Goal: Contribute content: Contribute content

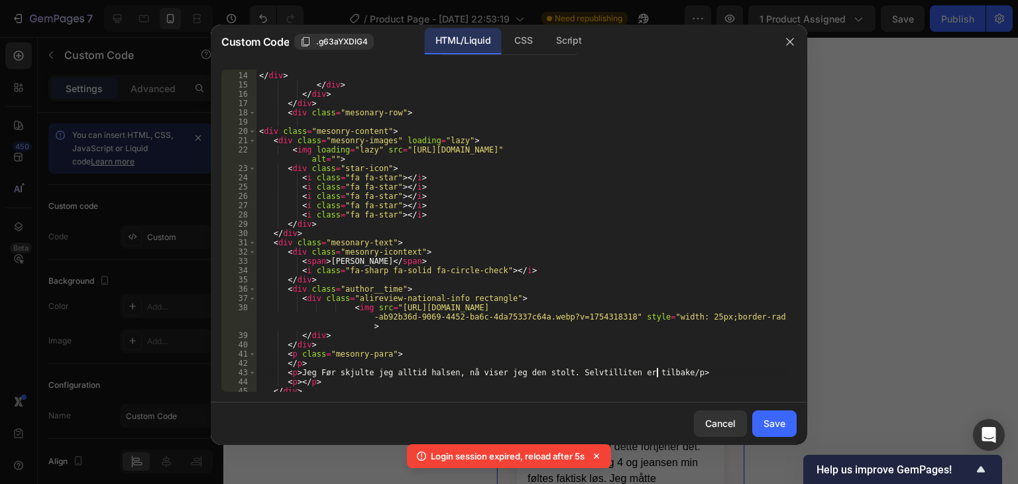
scroll to position [119, 0]
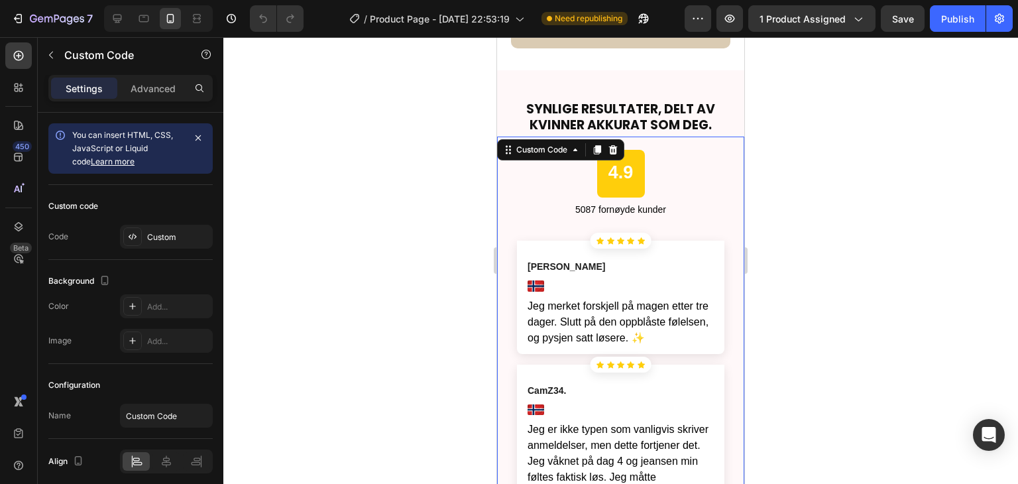
scroll to position [2518, 0]
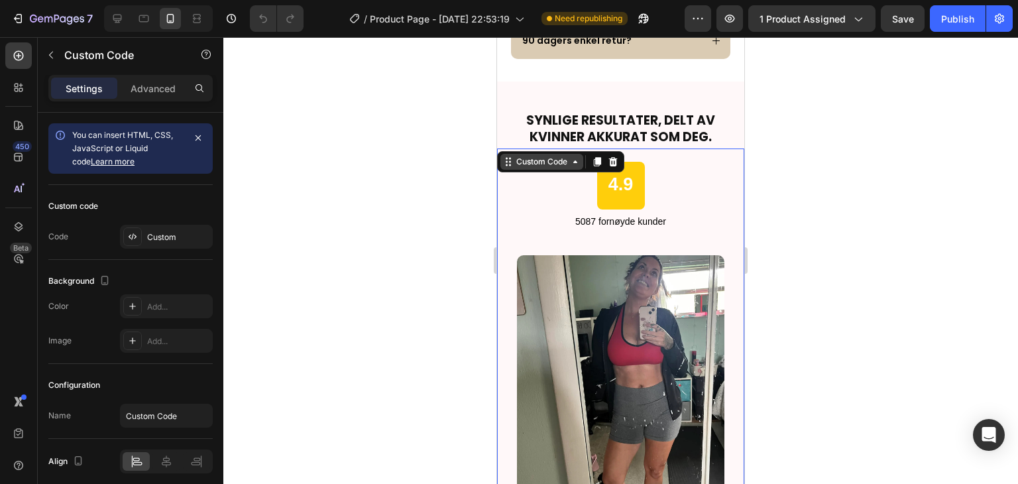
click at [541, 162] on div "Custom Code" at bounding box center [542, 162] width 56 height 12
click at [557, 203] on div "4.9 5087 fornøyde kunder" at bounding box center [620, 195] width 247 height 67
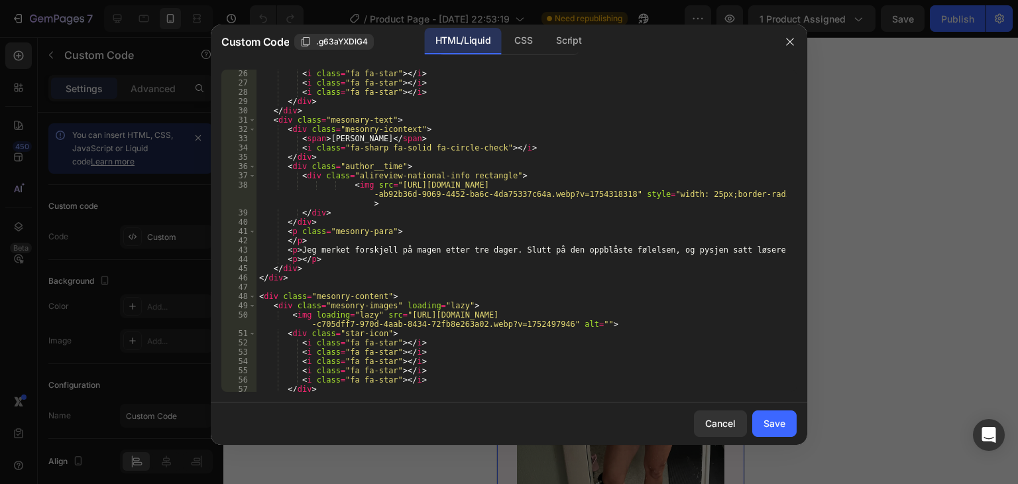
scroll to position [242, 0]
drag, startPoint x: 302, startPoint y: 248, endPoint x: 749, endPoint y: 251, distance: 447.4
click at [749, 251] on div "< i class = "fa fa-star" > </ i > < i class = "fa fa-star" > </ i > < i class =…" at bounding box center [521, 239] width 530 height 341
paste textarea "Før skjulte jeg alltid halsen, [PERSON_NAME] jeg den [PERSON_NAME]. Selvtillite…"
click at [642, 251] on div "< i class = "fa fa-star" > </ i > < i class = "fa fa-star" > </ i > < i class =…" at bounding box center [521, 239] width 530 height 341
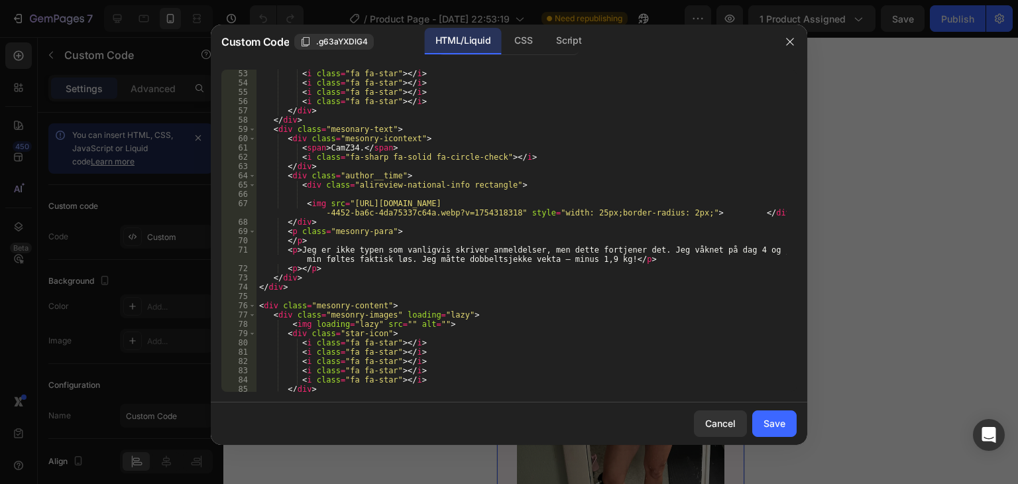
scroll to position [520, 0]
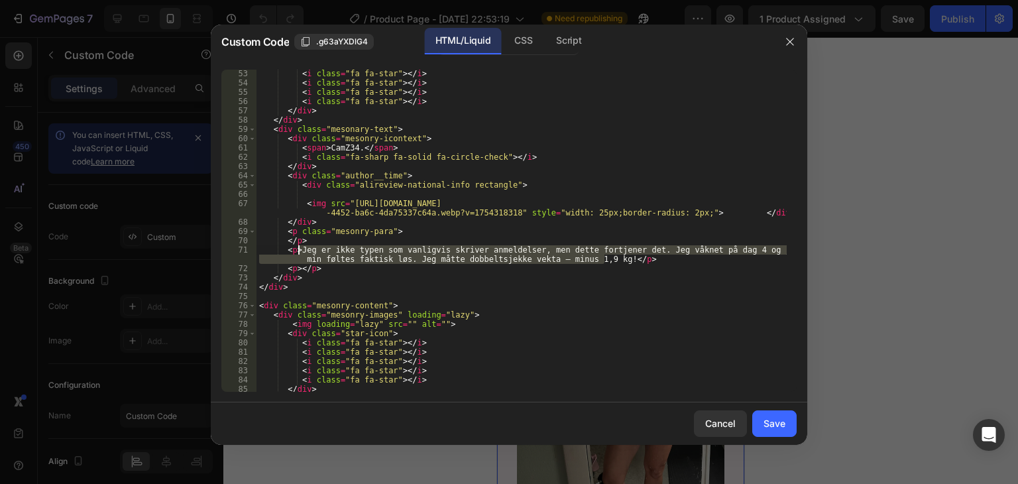
drag, startPoint x: 602, startPoint y: 260, endPoint x: 308, endPoint y: 247, distance: 294.6
click at [304, 249] on div "< i class = "fa fa-star" > </ i > < i class = "fa fa-star" > </ i > < i class =…" at bounding box center [521, 239] width 530 height 341
paste textarea "Jeg kan bare si én ting: «Jeg er overbegeistret!» [PERSON_NAME] som en gang var…"
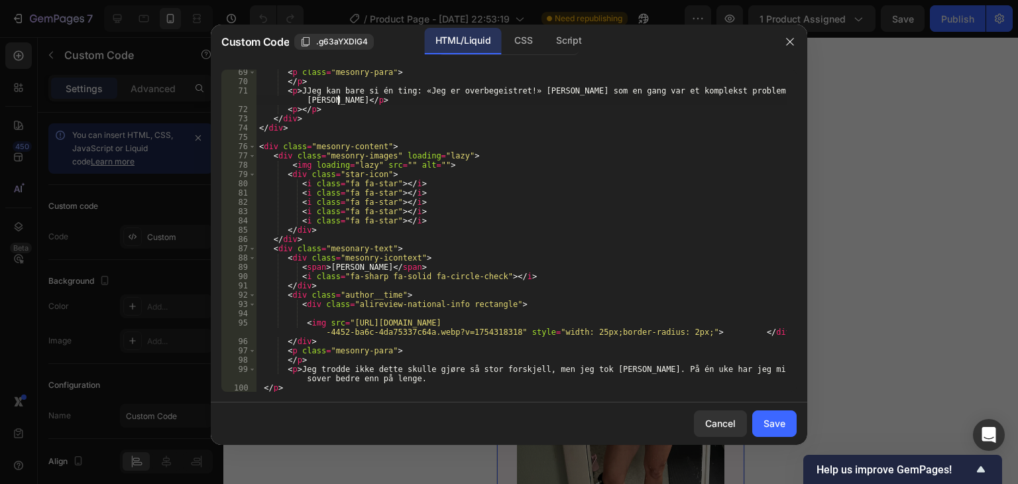
scroll to position [799, 0]
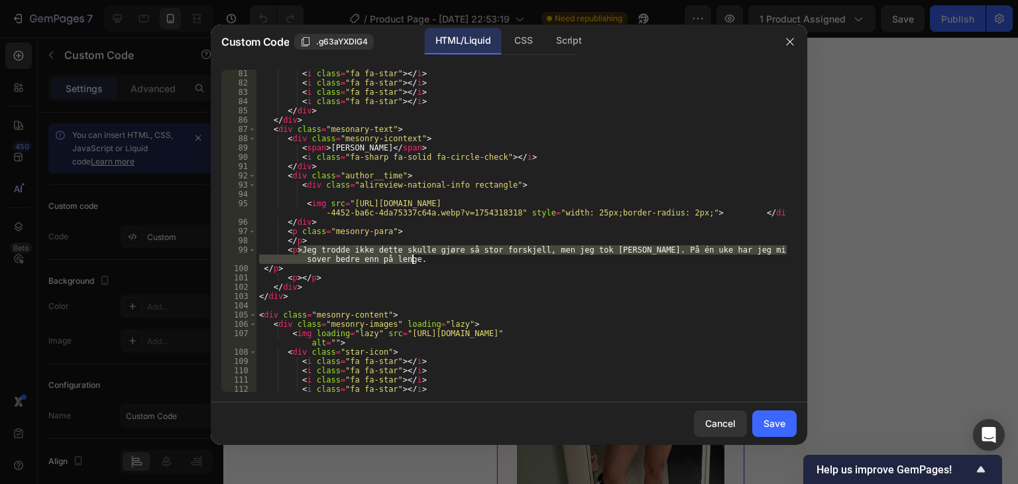
drag, startPoint x: 299, startPoint y: 253, endPoint x: 414, endPoint y: 260, distance: 114.9
click at [414, 260] on div "< i class = "fa fa-star" > </ i > < i class = "fa fa-star" > </ i > < i class =…" at bounding box center [521, 239] width 530 height 341
paste textarea "halsen kunne endre seg så tydelig, men [PERSON_NAME] mindre enn en måned ser hu…"
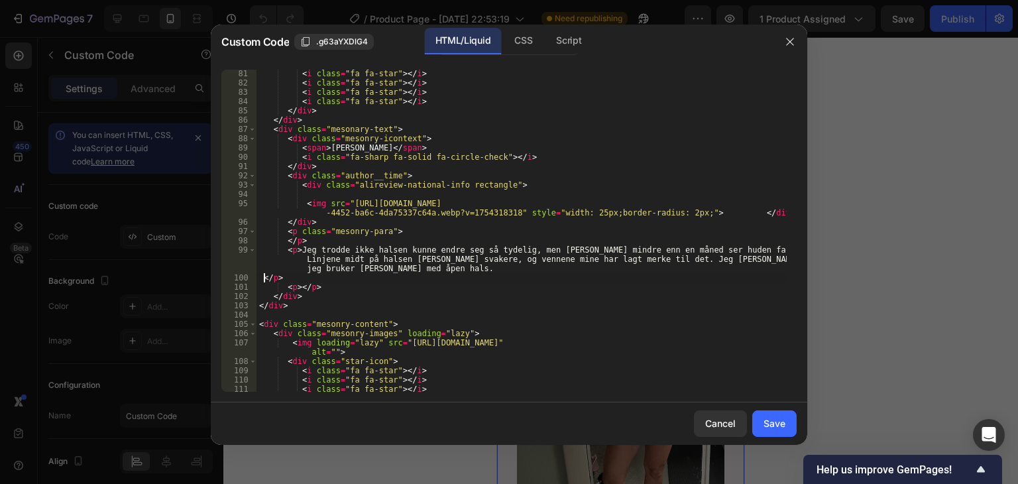
click at [263, 276] on div "< i class = "fa fa-star" > </ i > < i class = "fa fa-star" > </ i > < i class =…" at bounding box center [521, 239] width 530 height 341
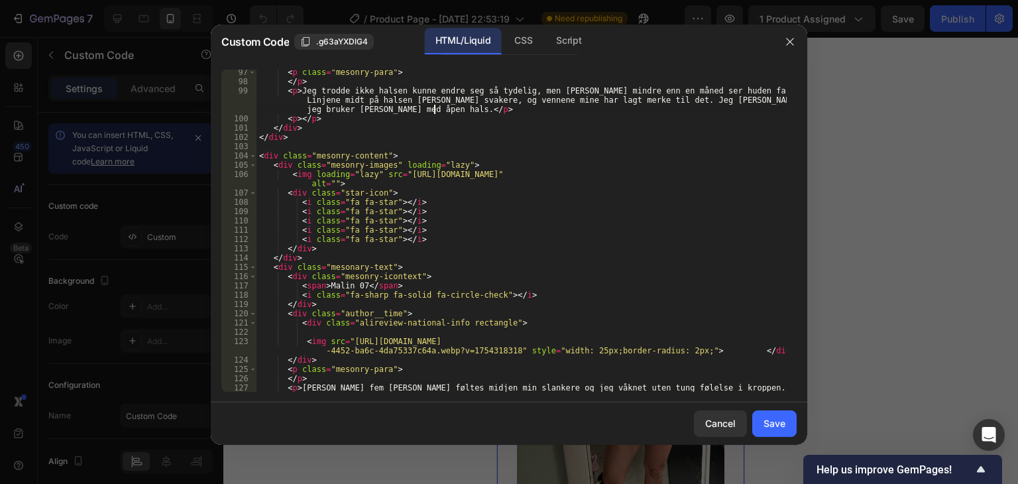
scroll to position [1077, 0]
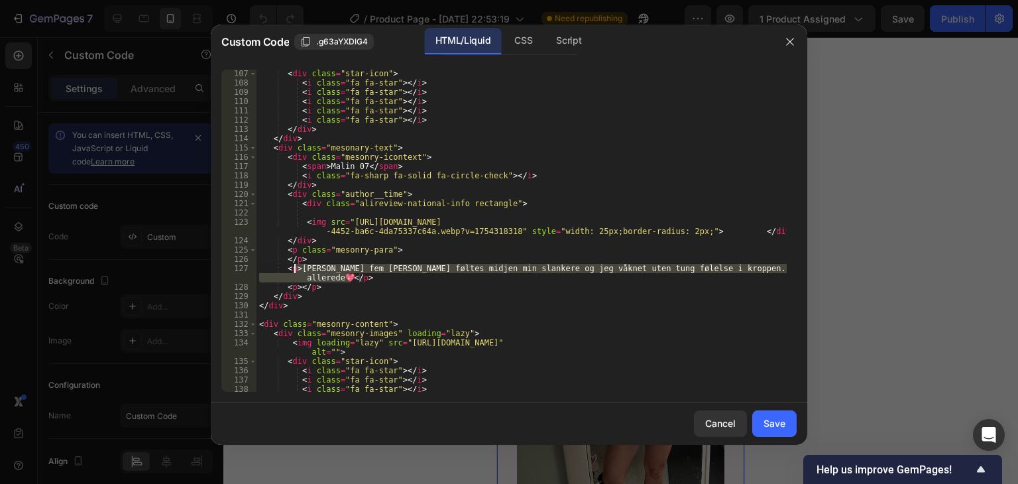
drag, startPoint x: 350, startPoint y: 276, endPoint x: 295, endPoint y: 270, distance: 55.4
click at [295, 270] on div "< div class = "star-icon" > < i class = "fa fa-star" > </ i > < i class = "fa f…" at bounding box center [521, 239] width 530 height 341
click at [301, 267] on div "< div class = "star-icon" > < i class = "fa fa-star" > </ i > < i class = "fa f…" at bounding box center [521, 231] width 530 height 322
drag, startPoint x: 297, startPoint y: 267, endPoint x: 349, endPoint y: 280, distance: 53.8
click at [349, 280] on div "< div class = "star-icon" > < i class = "fa fa-star" > </ i > < i class = "fa f…" at bounding box center [521, 239] width 530 height 341
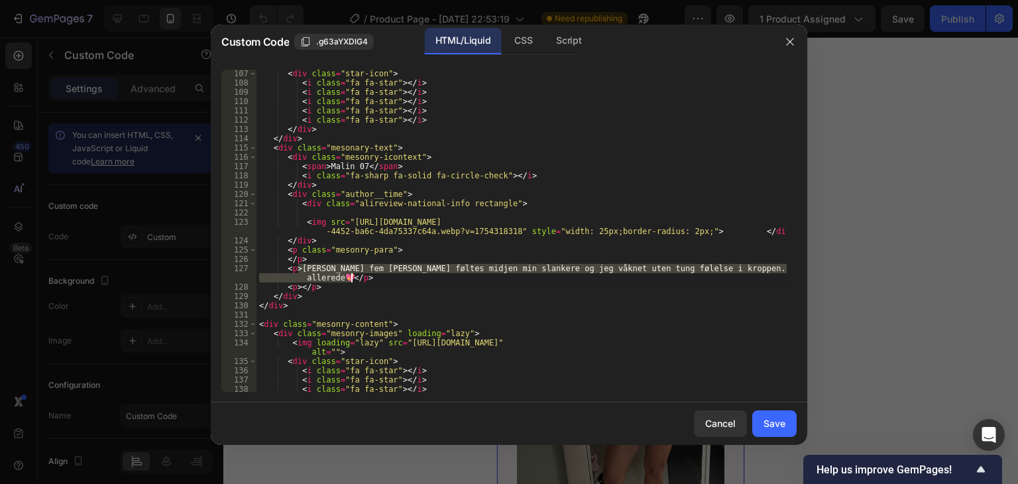
paste textarea "bruk har linjene på halsen blitt mindre synlige"
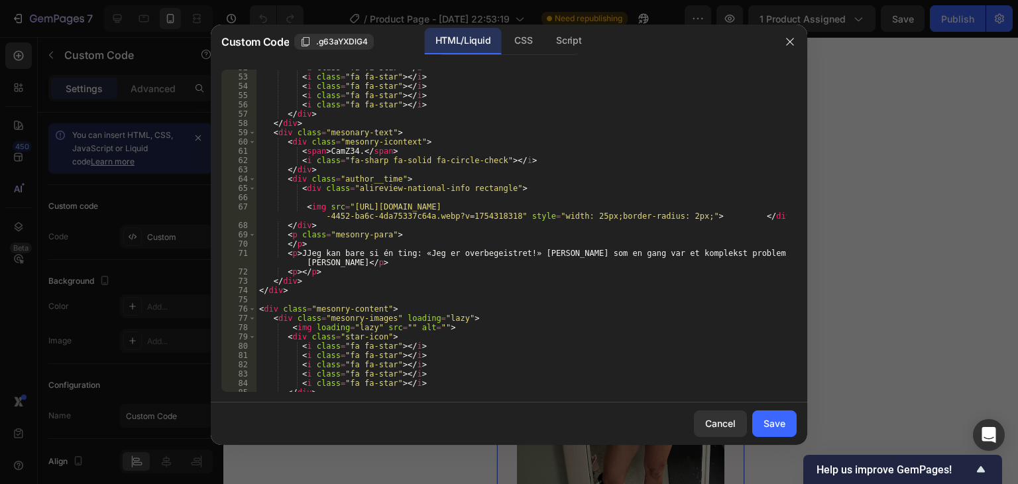
scroll to position [517, 0]
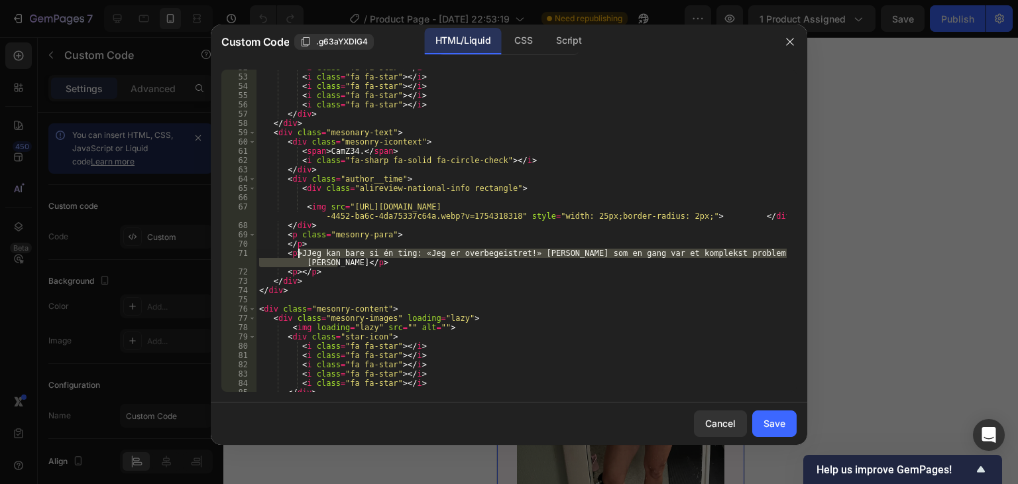
drag, startPoint x: 336, startPoint y: 262, endPoint x: 300, endPoint y: 253, distance: 37.6
click at [300, 253] on div "< i class = "fa fa-star" > </ i > < i class = "fa fa-star" > </ i > < i class =…" at bounding box center [521, 233] width 530 height 341
paste textarea "eg trodde ikke halsen kunne endre seg så tydelig, men [PERSON_NAME] mindre enn …"
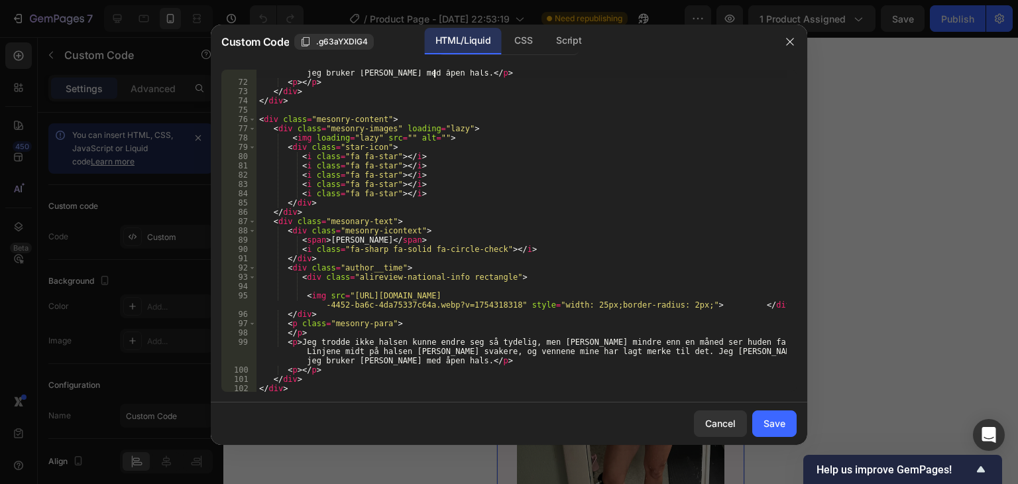
scroll to position [795, 0]
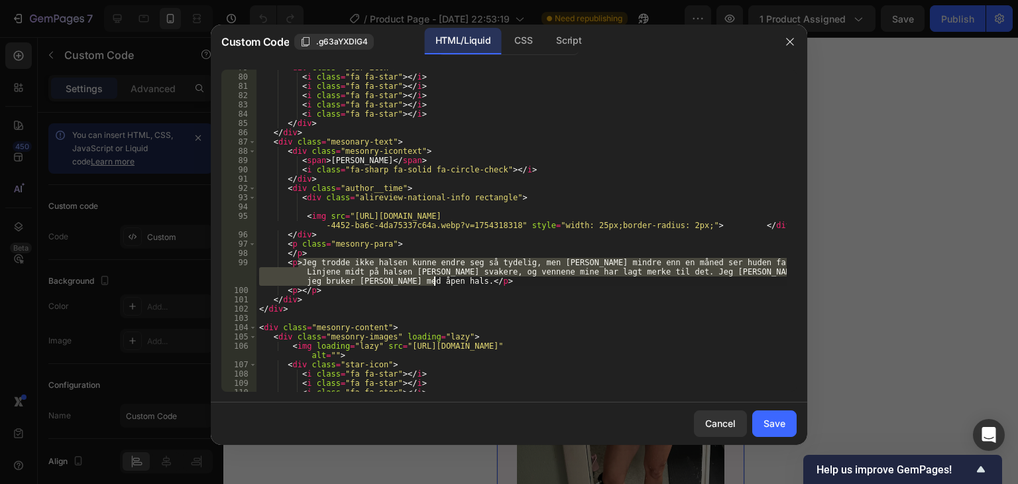
drag, startPoint x: 298, startPoint y: 260, endPoint x: 435, endPoint y: 284, distance: 139.2
click at [435, 284] on div "< div class = "star-icon" > < i class = "fa fa-star" > </ i > < i class = "fa f…" at bounding box center [521, 233] width 530 height 341
paste textarea "hadde aldri trodd jeg skulle [PERSON_NAME] en krem som gjør halsen min så ungdo…"
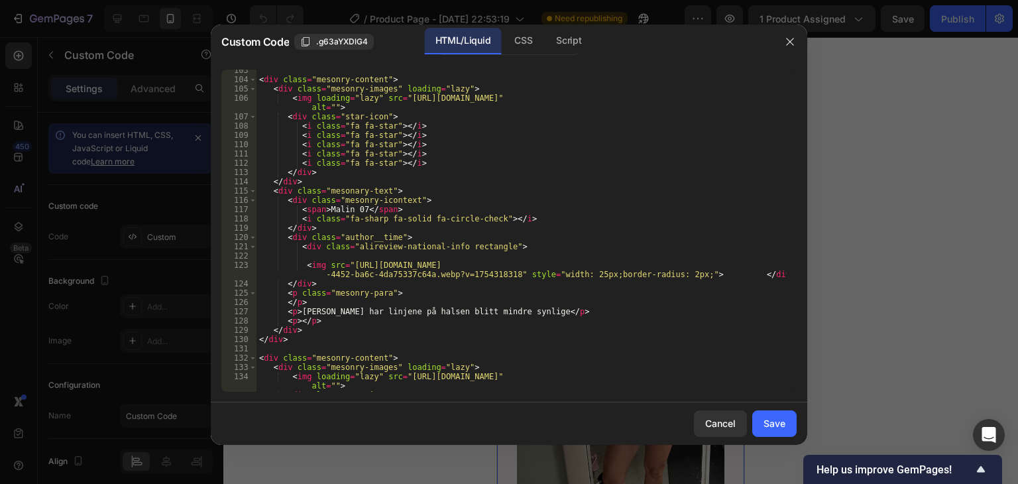
scroll to position [1153, 0]
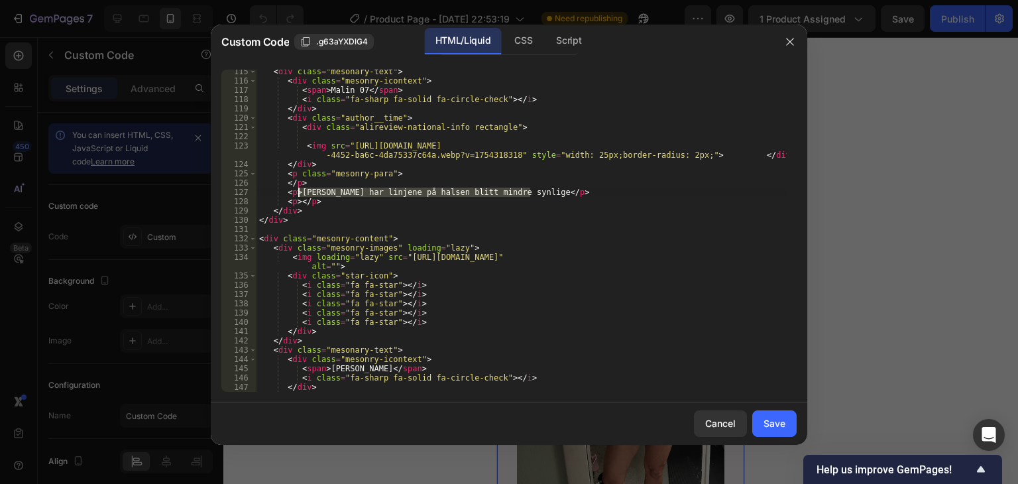
drag, startPoint x: 529, startPoint y: 189, endPoint x: 300, endPoint y: 192, distance: 229.3
click at [300, 192] on div "< div class = "mesonary-text" > < div class = "mesonry-icontext" > < span > Mal…" at bounding box center [521, 237] width 530 height 341
paste textarea "are noen uker tør jeg endelig bruke topper med åpen hals uten å nøle. Jeg [PERS…"
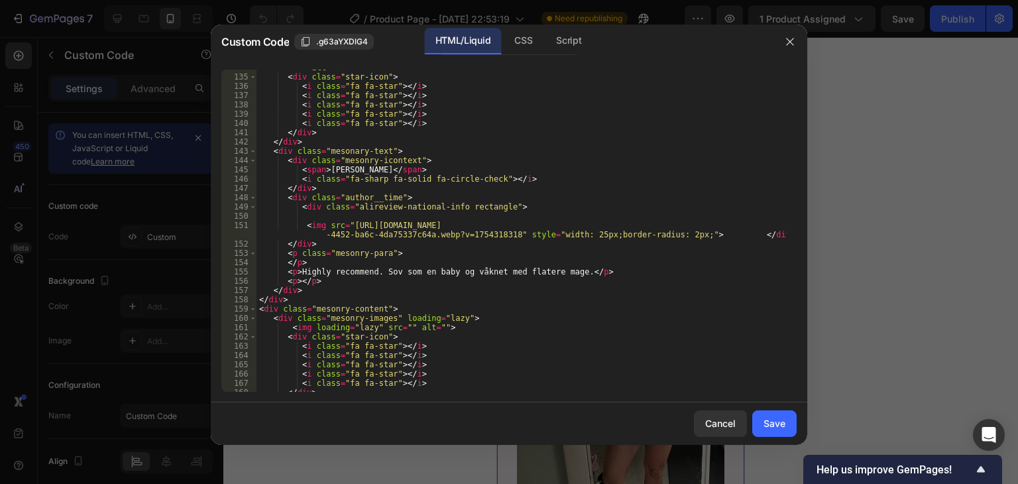
scroll to position [1432, 0]
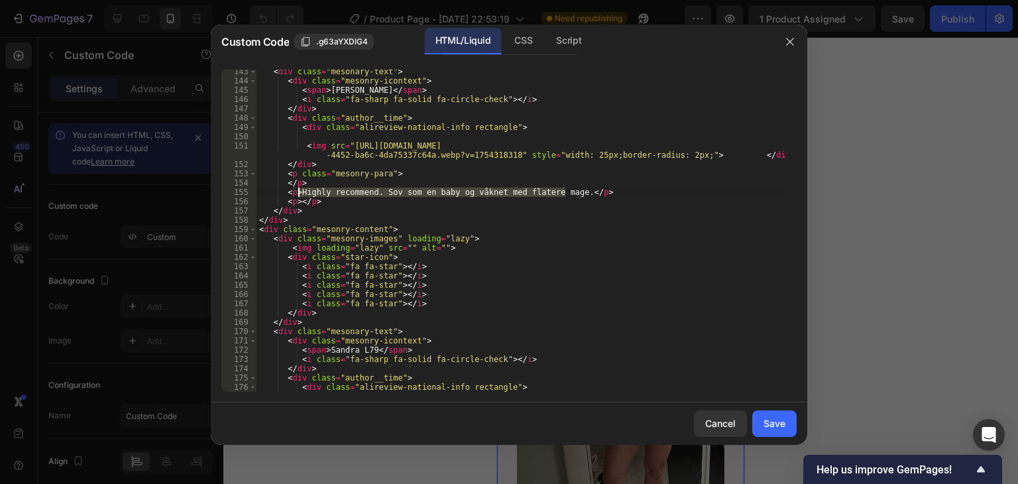
drag, startPoint x: 566, startPoint y: 193, endPoint x: 297, endPoint y: 192, distance: 269.1
click at [297, 192] on div "< div class = "mesonary-text" > < div class = "mesonry-icontext" > < span > [PE…" at bounding box center [521, 237] width 530 height 341
paste textarea "Jeg har lagt merke til at når jeg masserer inn kremen hver kveld, våkner jeg me…"
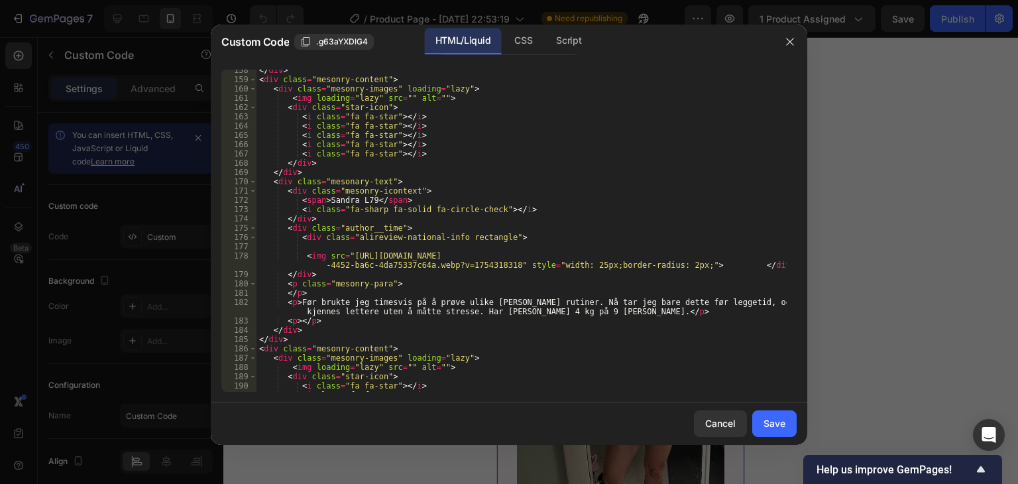
scroll to position [1670, 0]
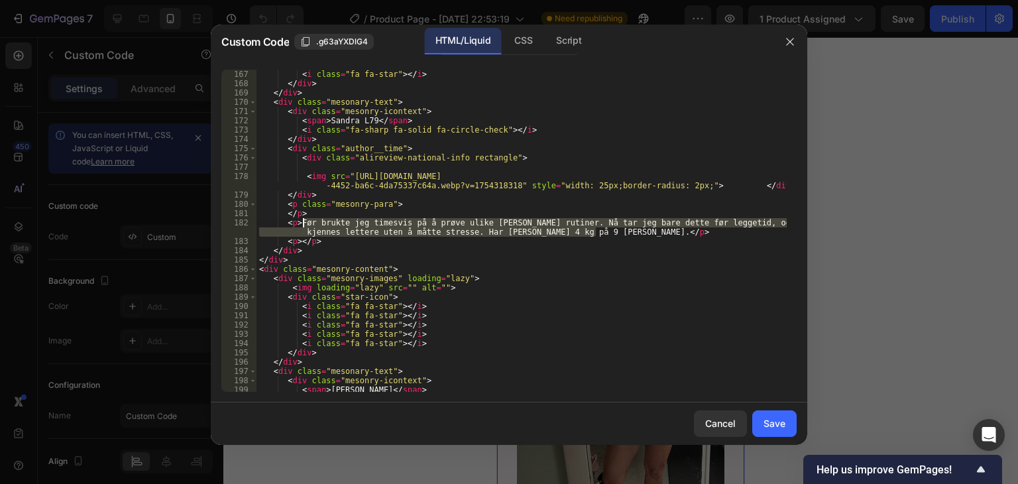
drag, startPoint x: 595, startPoint y: 232, endPoint x: 303, endPoint y: 218, distance: 292.6
click at [303, 218] on div "< i class = "fa fa-star" > </ i > </ div > </ div > < div class = "mesonary-tex…" at bounding box center [521, 240] width 530 height 341
paste textarea "[PERSON_NAME] har linjene på halsen blitt mindre synlige"
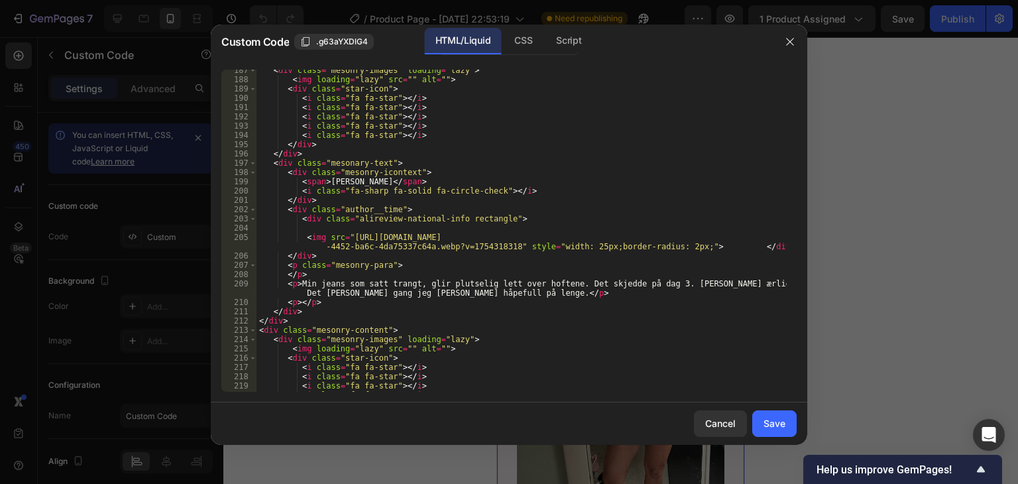
scroll to position [1869, 0]
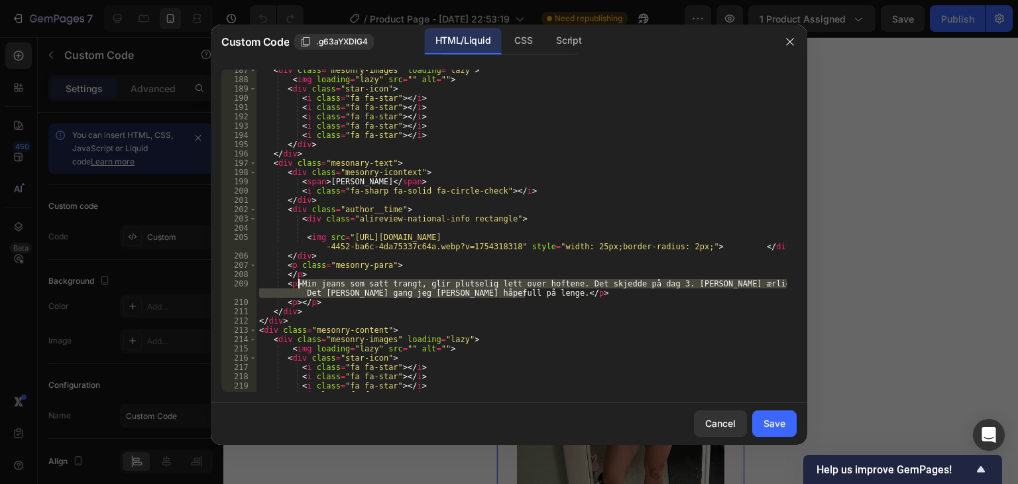
drag, startPoint x: 525, startPoint y: 294, endPoint x: 300, endPoint y: 284, distance: 225.5
click at [300, 284] on div "< div class = "mesonry-images" loading = "lazy" > < img loading = "lazy" src = …" at bounding box center [521, 236] width 530 height 341
paste textarea "En venn kommenterte at halsen min ser yngre ut – og det var akkurat det jeg håp…"
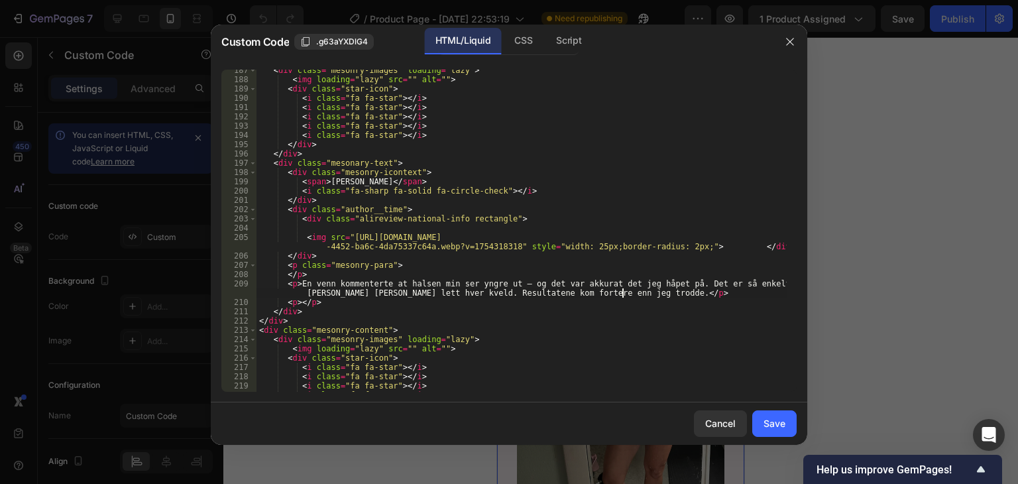
click at [624, 296] on div "< div class = "mesonry-images" loading = "lazy" > < img loading = "lazy" src = …" at bounding box center [521, 236] width 530 height 341
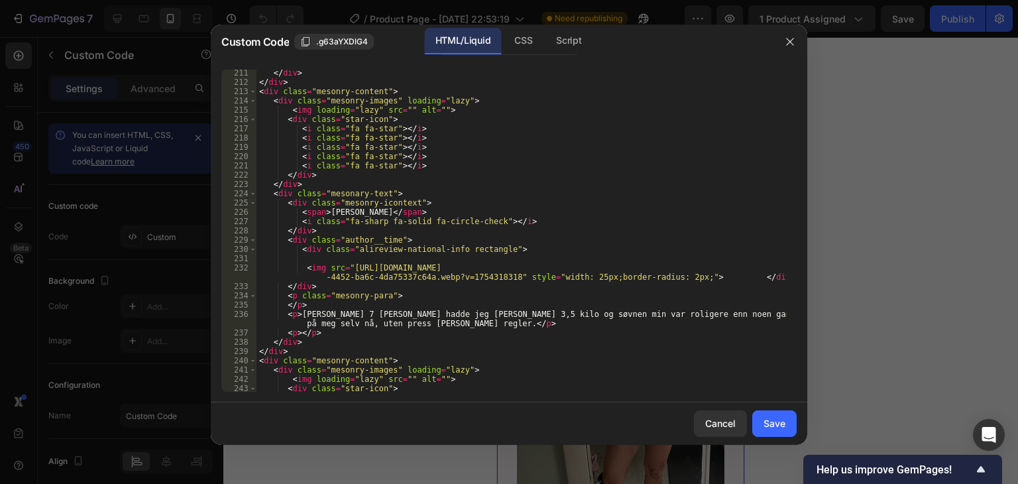
scroll to position [2147, 0]
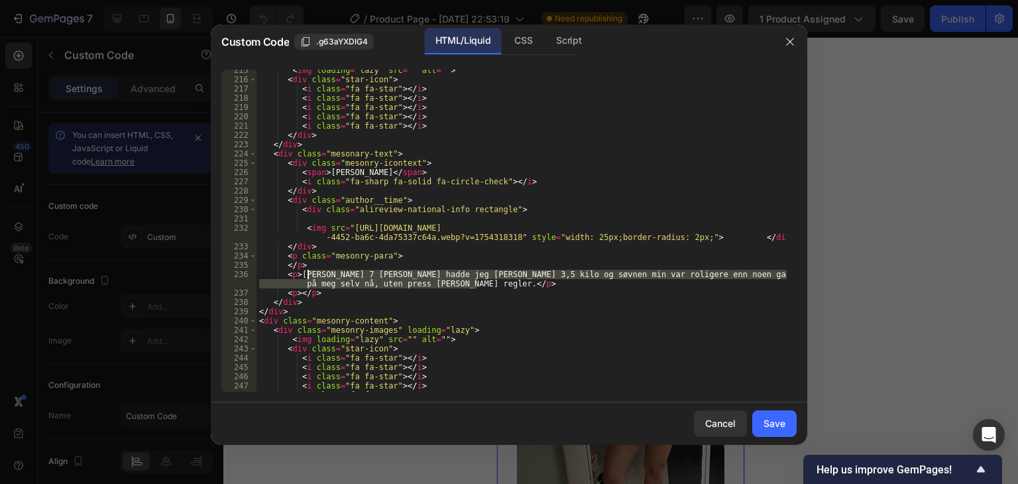
drag, startPoint x: 478, startPoint y: 286, endPoint x: 308, endPoint y: 277, distance: 170.6
click at [308, 277] on div "< img loading = "lazy" src = "" alt = "" > < div class = "star-icon" > < i clas…" at bounding box center [521, 236] width 530 height 341
click at [308, 277] on div "< img loading = "lazy" src = "" alt = "" > < div class = "star-icon" > < i clas…" at bounding box center [521, 231] width 530 height 322
drag, startPoint x: 302, startPoint y: 273, endPoint x: 477, endPoint y: 284, distance: 175.3
click at [477, 284] on div "< img loading = "lazy" src = "" alt = "" > < div class = "star-icon" > < i clas…" at bounding box center [521, 236] width 530 height 341
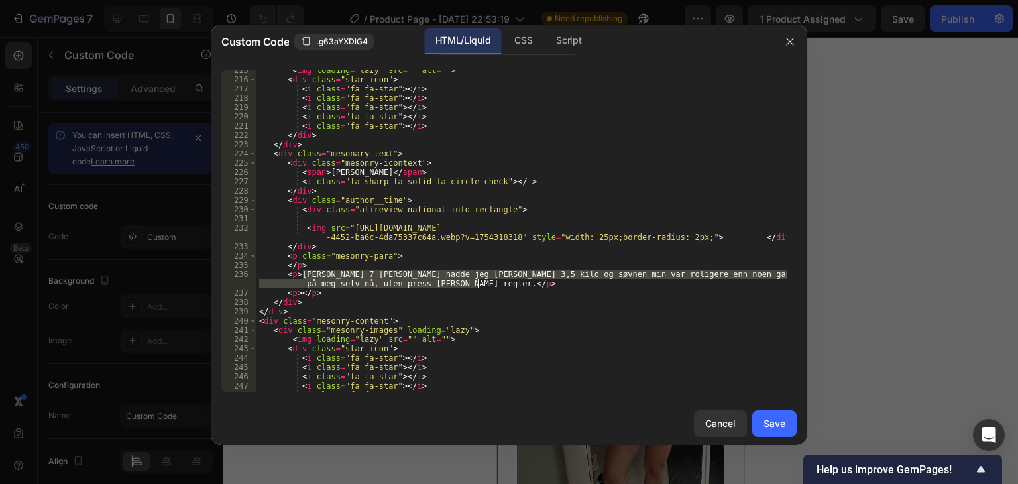
paste textarea "Å massere inn kremen føles som en liten spa-opplevelse hjemme"
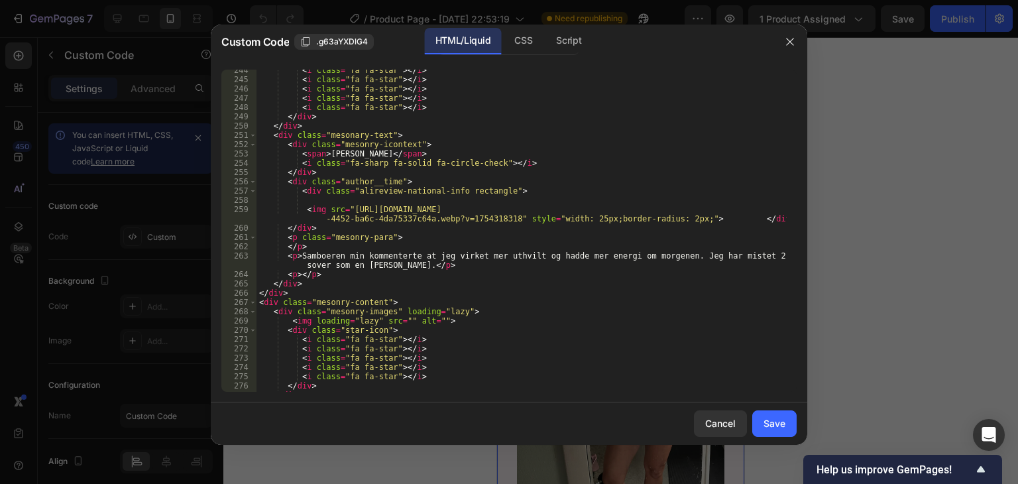
scroll to position [2465, 0]
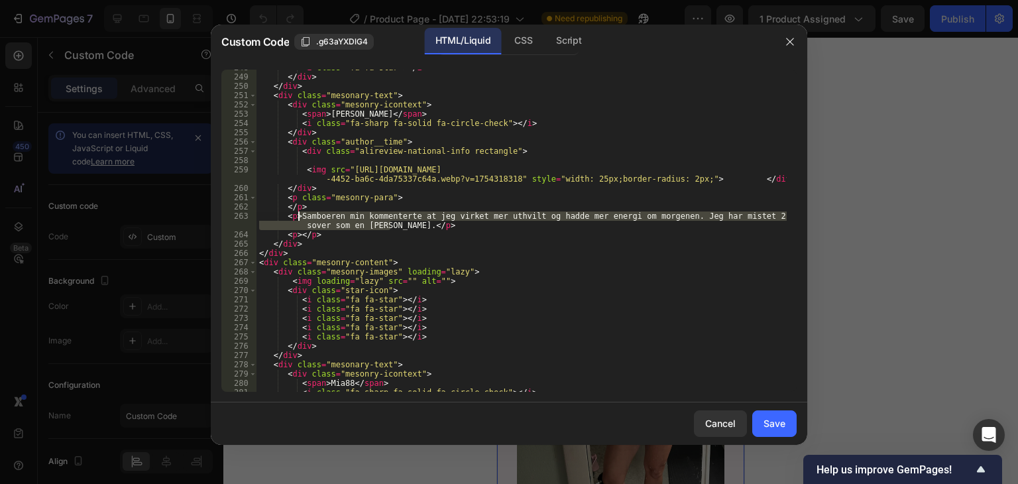
drag, startPoint x: 389, startPoint y: 227, endPoint x: 300, endPoint y: 215, distance: 90.3
click at [300, 215] on div "< i class = "fa fa-star" > </ i > </ div > </ div > < div class = "mesonary-tex…" at bounding box center [521, 233] width 530 height 341
paste textarea "Etter litt over en måned sa mannen min at halsen min ikke ser like slapp ut len…"
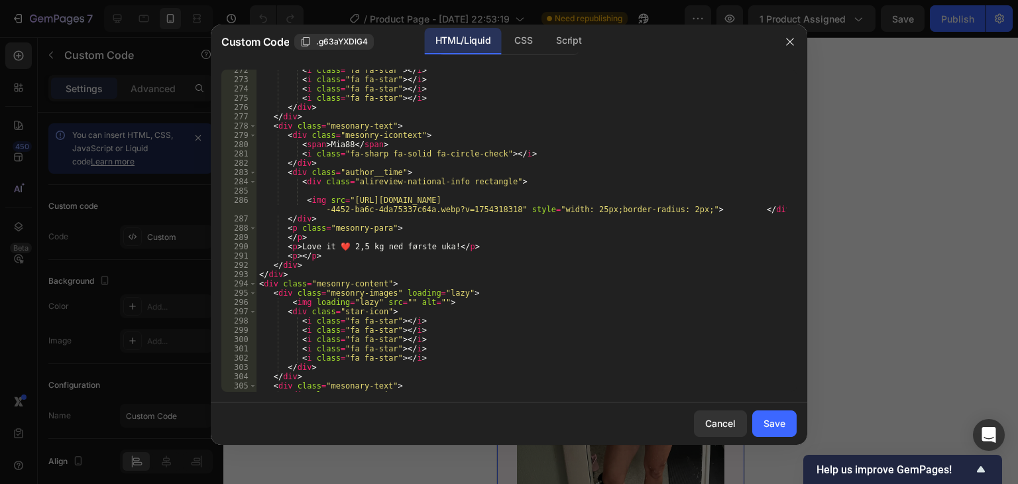
scroll to position [2744, 0]
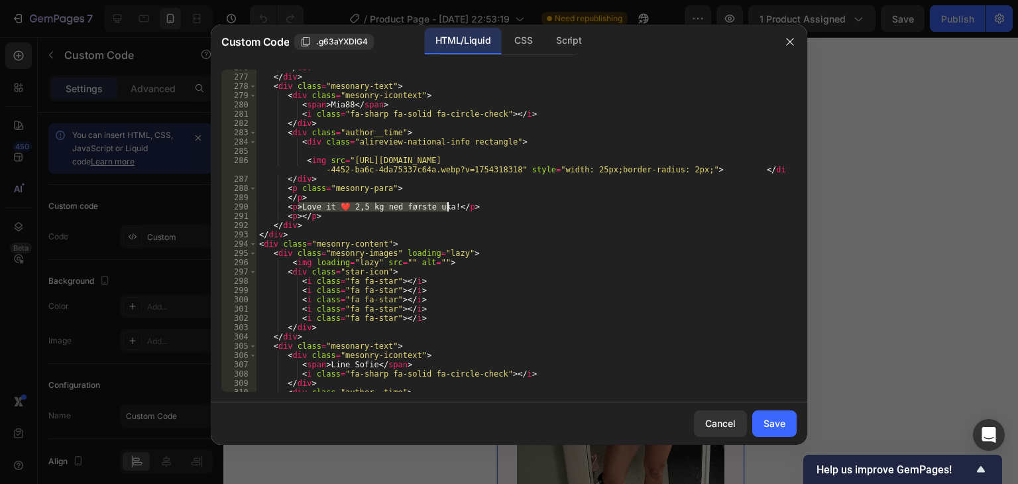
drag, startPoint x: 297, startPoint y: 206, endPoint x: 448, endPoint y: 206, distance: 151.1
click at [448, 206] on div "</ div > </ div > < div class = "mesonary-text" > < div class = "mesonry-iconte…" at bounding box center [521, 233] width 530 height 341
paste textarea "Det er så bra at jeg ønsker å fortelle alle om det. Halsen som før var slapp se…"
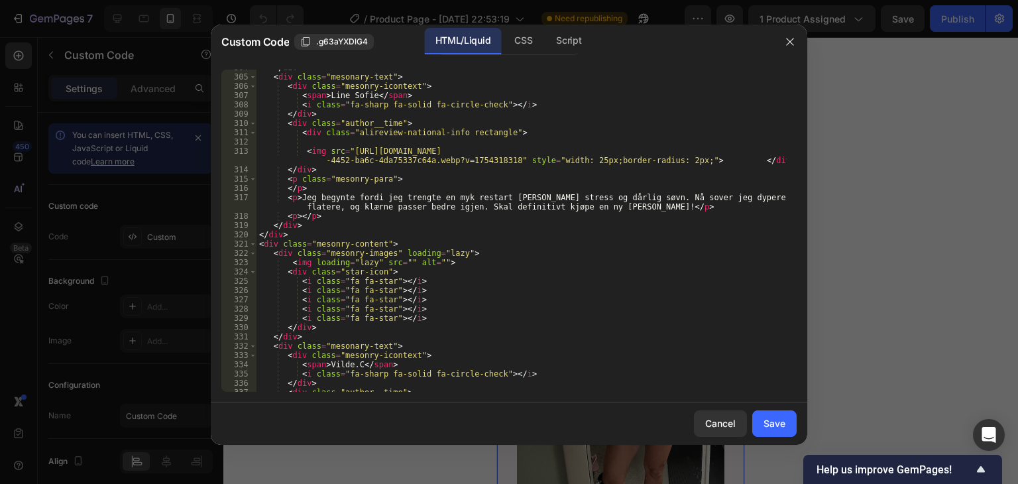
scroll to position [3022, 0]
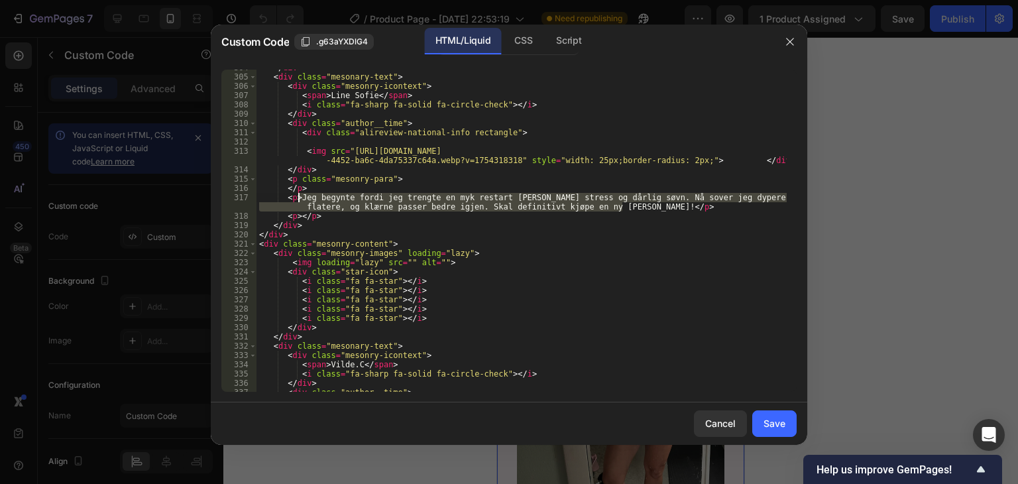
drag, startPoint x: 620, startPoint y: 205, endPoint x: 300, endPoint y: 196, distance: 320.9
click at [300, 196] on div "</ div > < div class = "mesonary-text" > < div class = "mesonry-icontext" > < s…" at bounding box center [521, 233] width 530 height 341
paste textarea "Mannen min la merke til at huden på halsen ser jevnere ut – bare det gjør det v…"
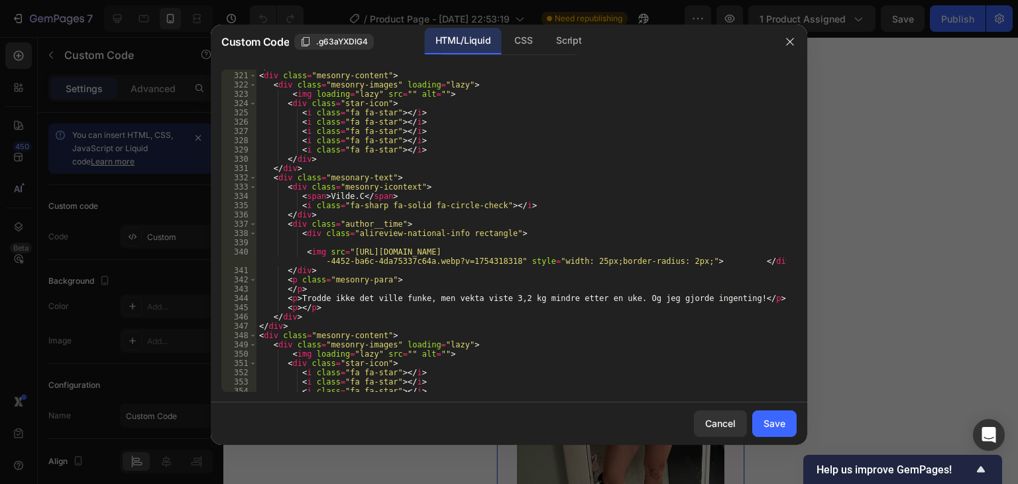
scroll to position [3261, 0]
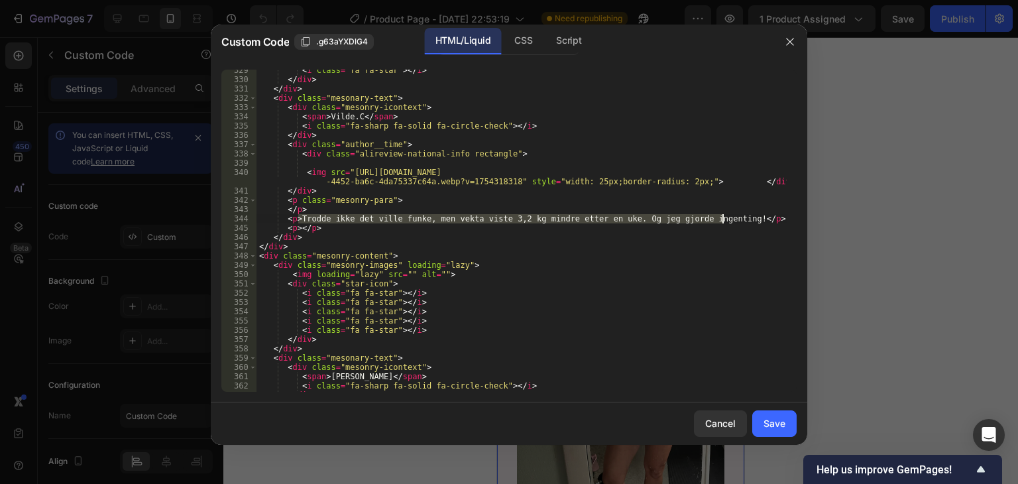
drag, startPoint x: 298, startPoint y: 218, endPoint x: 721, endPoint y: 218, distance: 423.5
click at [721, 218] on div "< i class = "fa fa-star" > </ i > </ div > </ div > < div class = "mesonary-tex…" at bounding box center [521, 236] width 530 height 341
paste textarea "Det jeg liker best er at konsistensen er lett, trekker raskt inn og setter seg …"
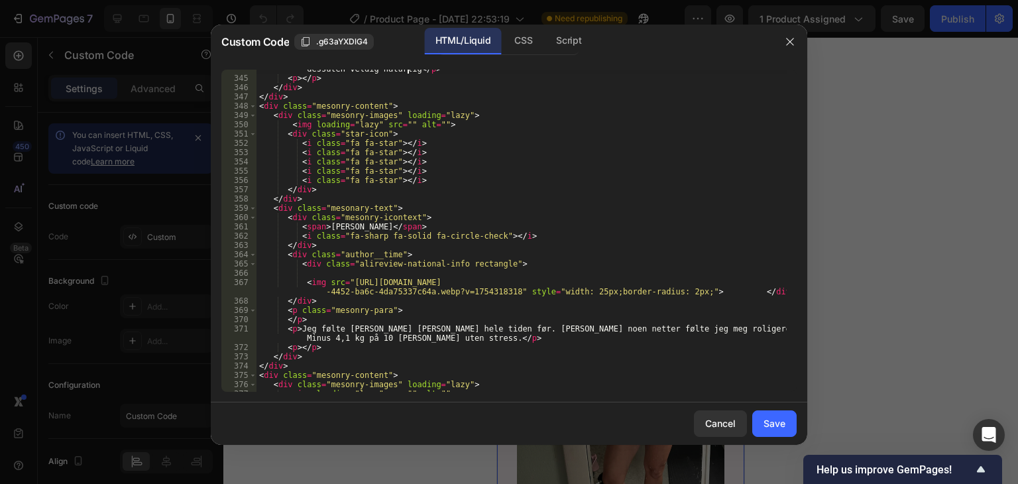
scroll to position [3499, 0]
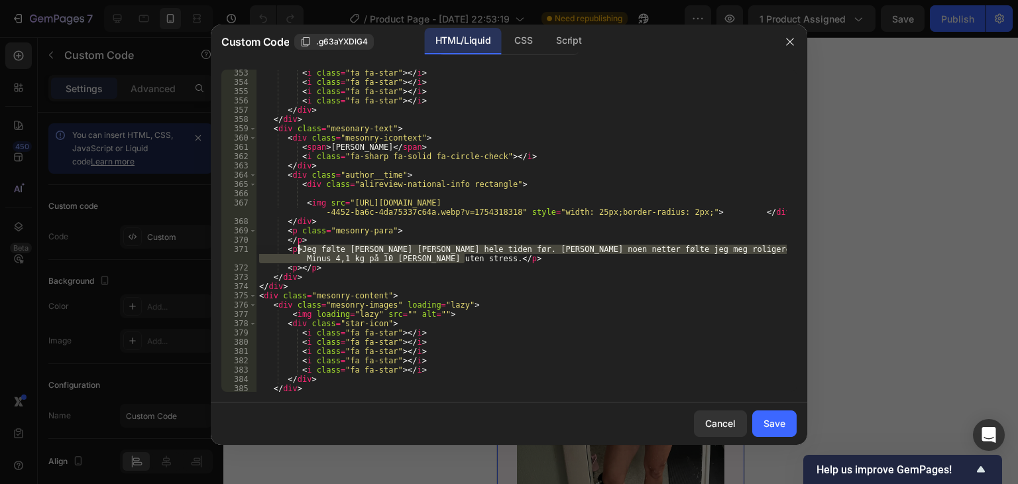
drag, startPoint x: 464, startPoint y: 258, endPoint x: 300, endPoint y: 247, distance: 164.7
click at [300, 247] on div "< i class = "fa fa-star" > </ i > < i class = "fa fa-star" > </ i > < i class =…" at bounding box center [521, 238] width 530 height 341
paste textarea "Halsen min ser glattere ut enn før"
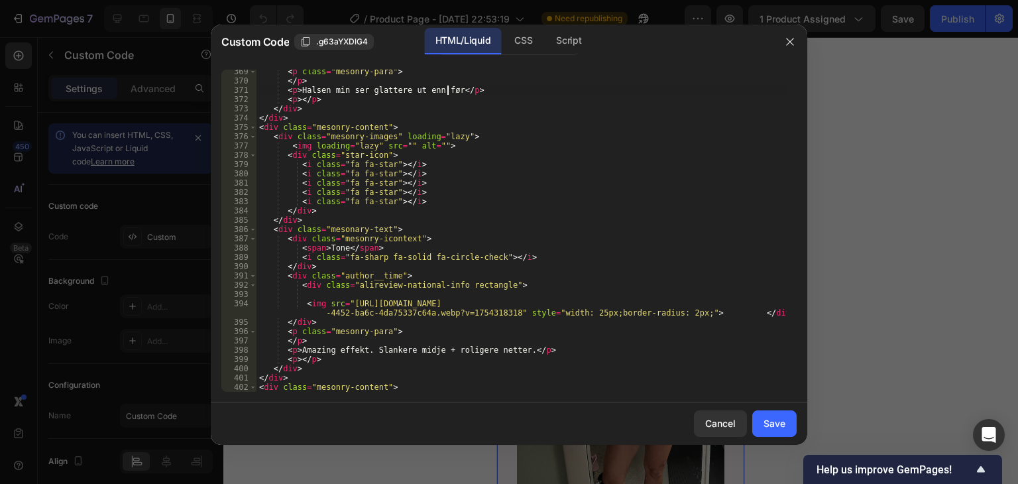
scroll to position [3738, 0]
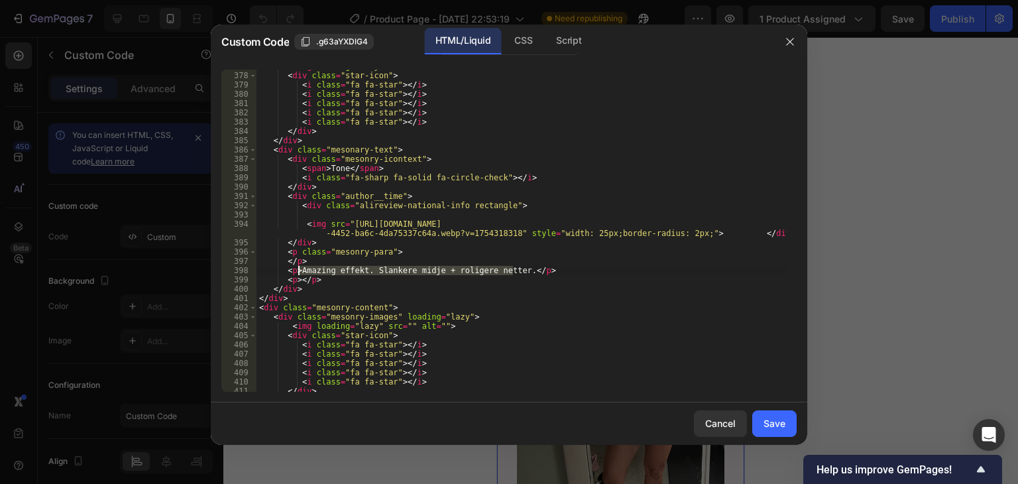
drag, startPoint x: 512, startPoint y: 269, endPoint x: 298, endPoint y: 268, distance: 214.7
click at [298, 268] on div "< img loading = "lazy" src = "" alt = "" > < div class = "star-icon" > < i clas…" at bounding box center [521, 232] width 530 height 341
paste textarea "Jeg pleide å være flau når jeg brukte skjorter med åpen hals på grunn av linjen…"
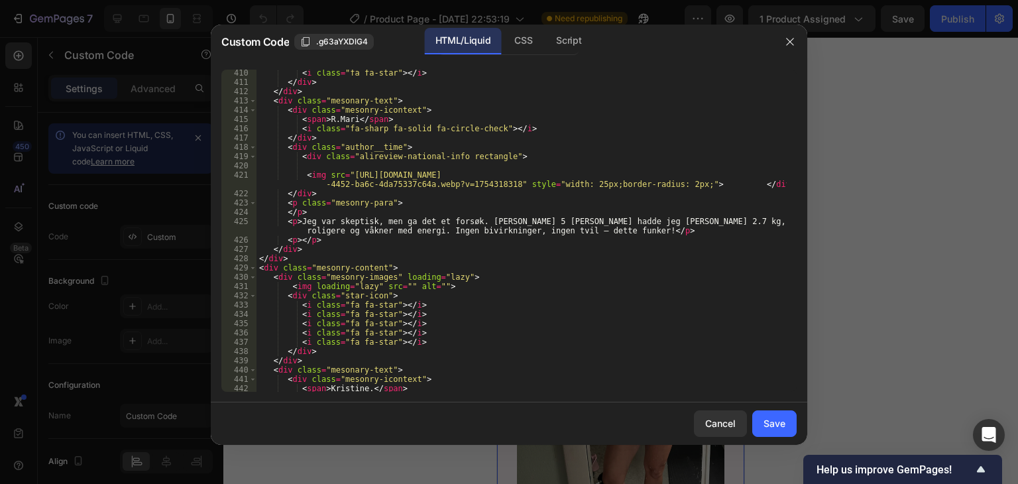
scroll to position [4096, 0]
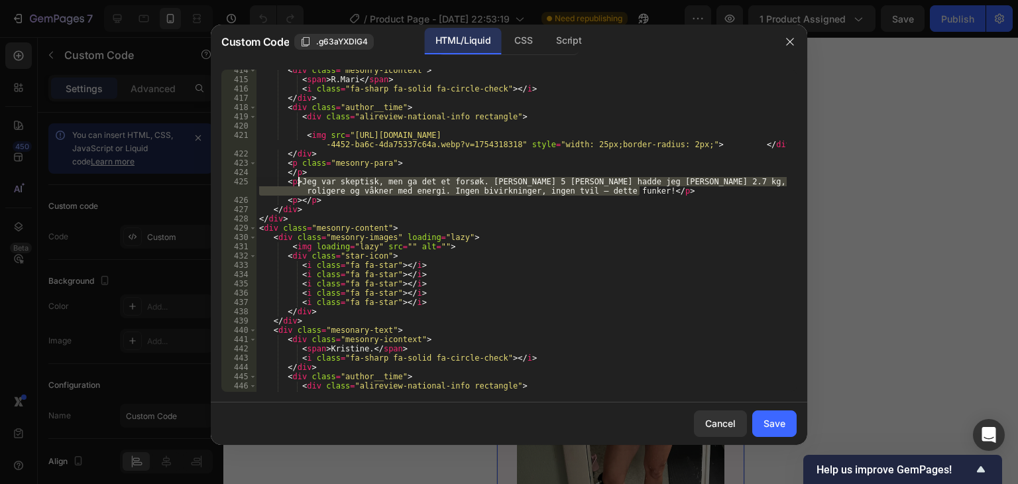
drag, startPoint x: 638, startPoint y: 192, endPoint x: 298, endPoint y: 178, distance: 340.2
click at [298, 178] on div "< div class = "mesonry-icontext" > < span > [PERSON_NAME] </ span > < i class =…" at bounding box center [521, 236] width 530 height 341
paste textarea "[PERSON_NAME] mer selvsikker når jeg bruker topper med åpen hals"
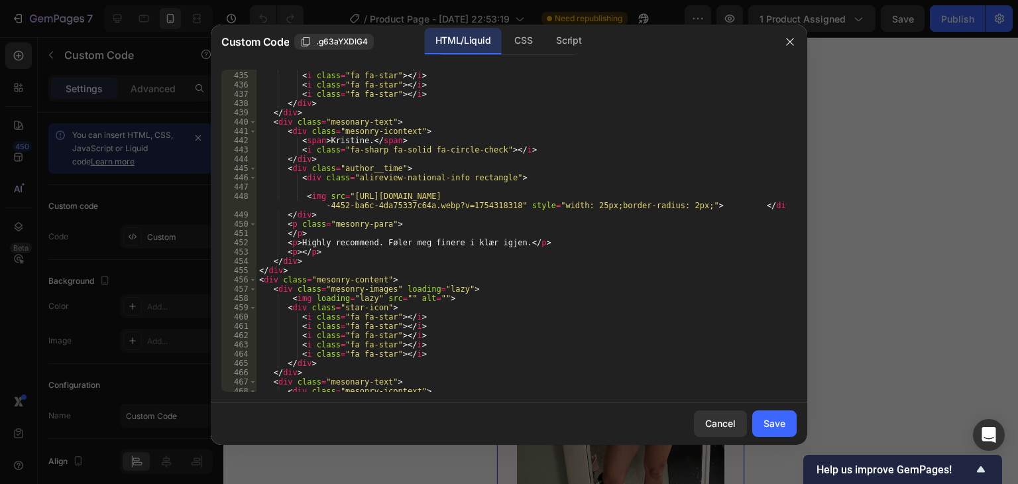
scroll to position [4295, 0]
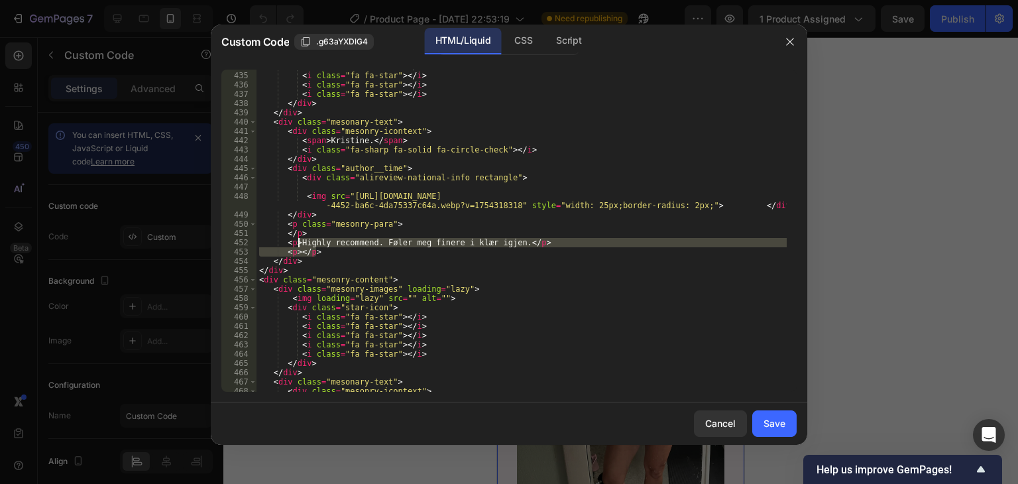
drag, startPoint x: 509, startPoint y: 247, endPoint x: 297, endPoint y: 241, distance: 212.2
click at [297, 241] on div "< i class = "fa fa-star" > </ i > < i class = "fa fa-star" > </ i > < i class =…" at bounding box center [521, 232] width 530 height 341
click at [335, 260] on div "< i class = "fa fa-star" > </ i > < i class = "fa fa-star" > </ i > < i class =…" at bounding box center [521, 232] width 530 height 341
drag, startPoint x: 297, startPoint y: 241, endPoint x: 507, endPoint y: 239, distance: 210.1
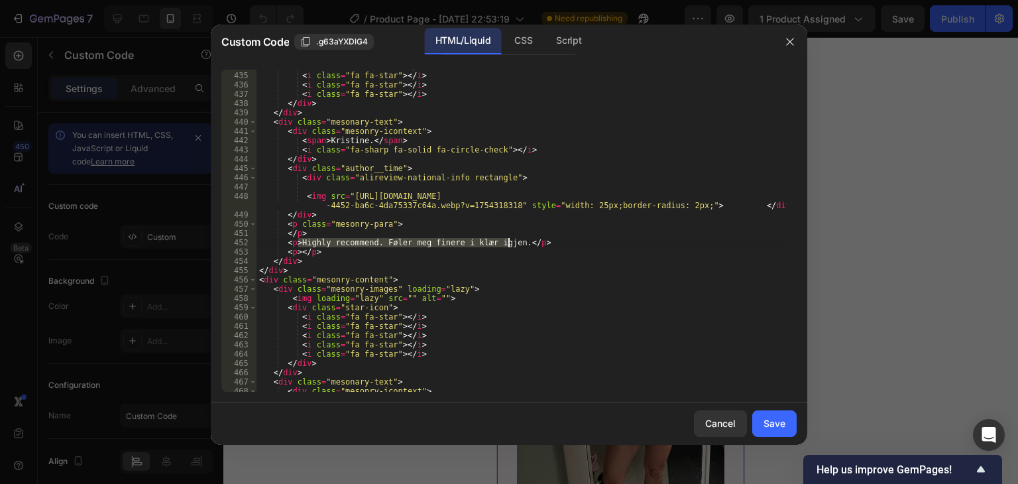
click at [507, 239] on div "< i class = "fa fa-star" > </ i > < i class = "fa fa-star" > </ i > < i class =…" at bounding box center [521, 232] width 530 height 341
paste textarea "Den tydelige linjen jeg alltid hadde midt på halsen er blitt mye svakere. Nå tø…"
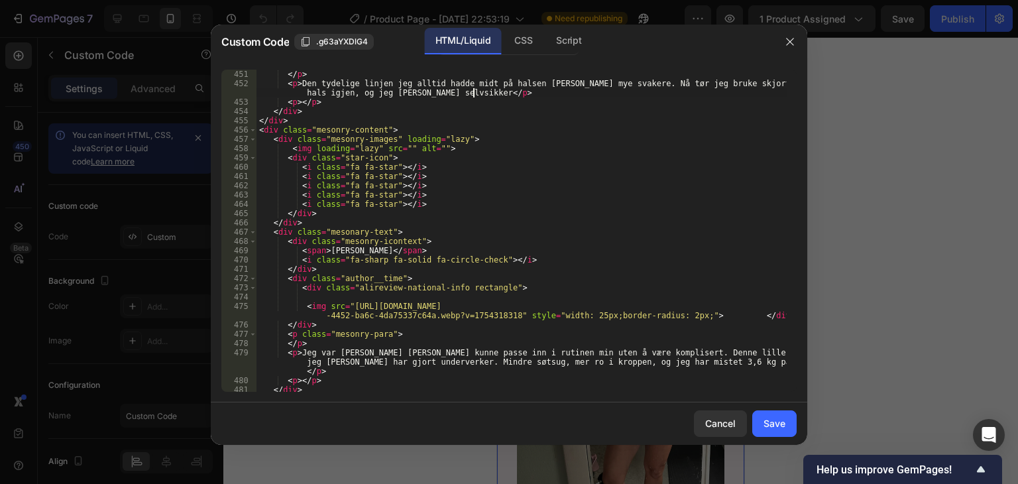
scroll to position [4533, 0]
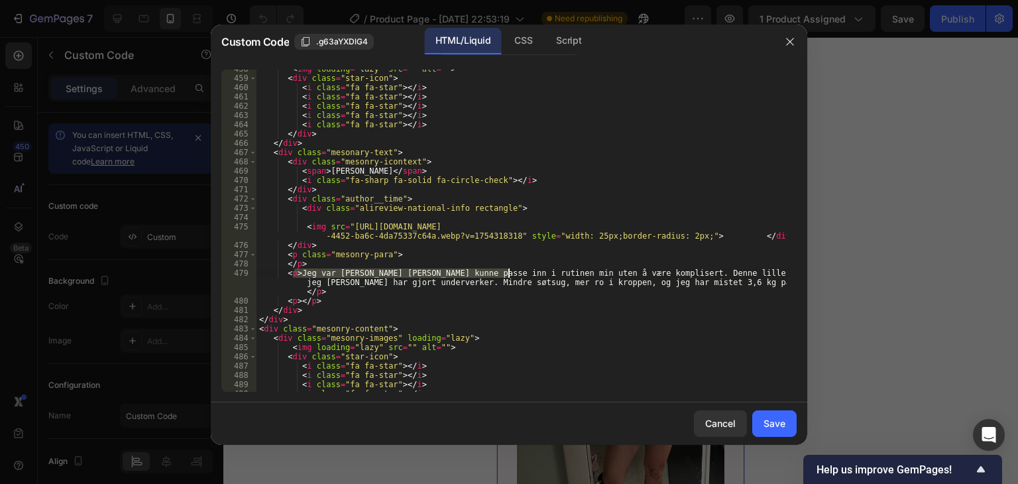
drag, startPoint x: 295, startPoint y: 270, endPoint x: 522, endPoint y: 276, distance: 226.7
click at [525, 274] on div "< img loading = "lazy" src = "" alt = "" > < div class = "star-icon" > < i clas…" at bounding box center [521, 234] width 530 height 341
click at [469, 282] on div "< img loading = "lazy" src = "" alt = "" > < div class = "star-icon" > < i clas…" at bounding box center [521, 234] width 530 height 341
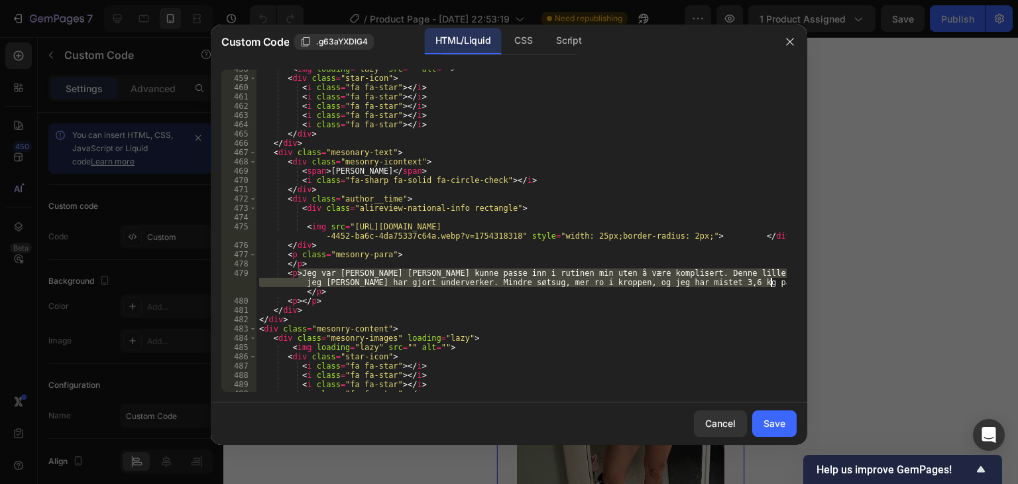
drag, startPoint x: 297, startPoint y: 272, endPoint x: 771, endPoint y: 284, distance: 474.0
click at [771, 284] on div "< img loading = "lazy" src = "" alt = "" > < div class = "star-icon" > < i clas…" at bounding box center [521, 234] width 530 height 341
paste textarea "føler at hele utseendet mitt har forandret seg. Når halsen ser bra ut, virker a…"
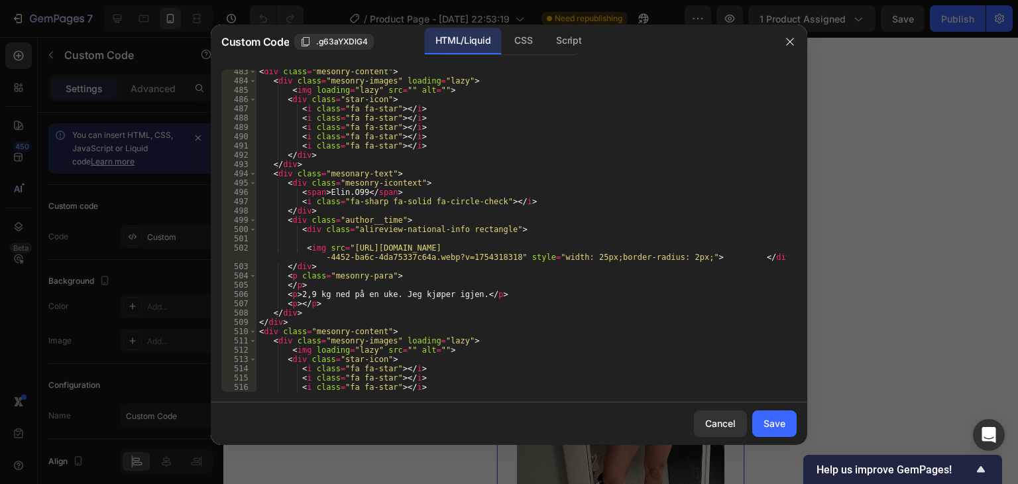
scroll to position [4811, 0]
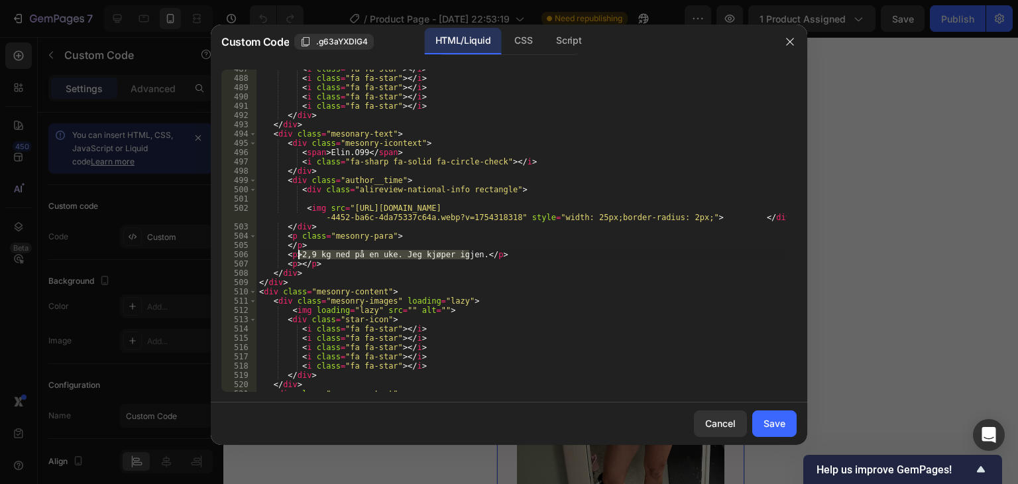
drag, startPoint x: 469, startPoint y: 256, endPoint x: 300, endPoint y: 251, distance: 169.8
click at [300, 251] on div "< i class = "fa fa-star" > </ i > < i class = "fa fa-star" > </ i > < i class =…" at bounding box center [521, 234] width 530 height 341
paste textarea "Den største gleden er når folk sier: «Du ser yngre ut», og jeg blir like glad h…"
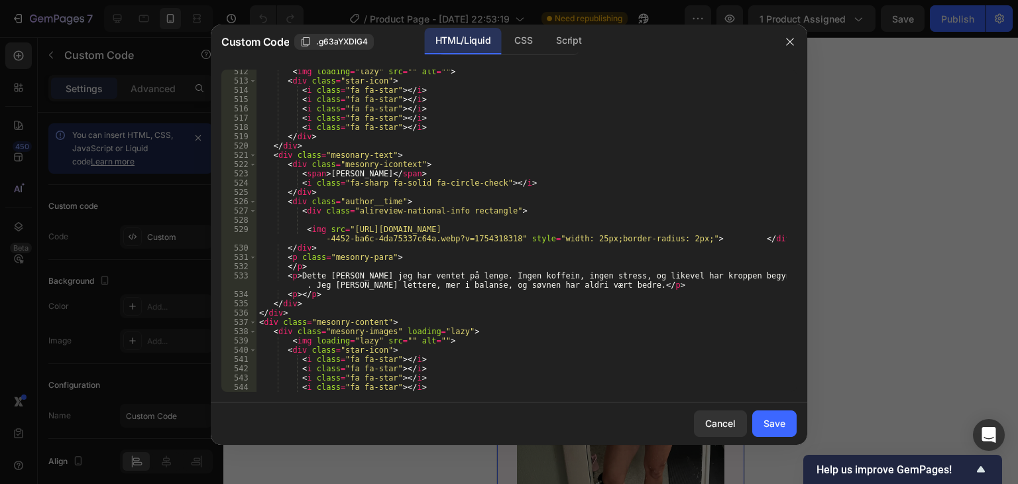
scroll to position [5090, 0]
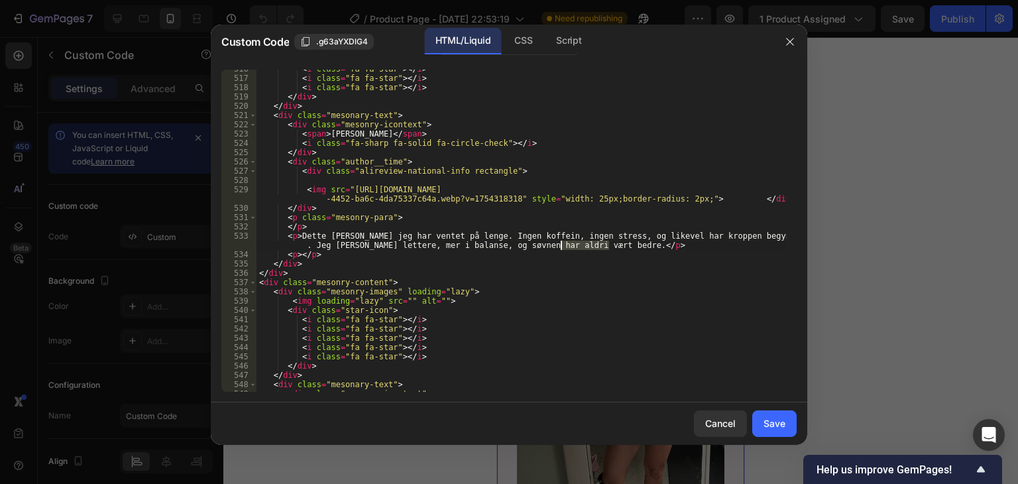
drag, startPoint x: 610, startPoint y: 245, endPoint x: 602, endPoint y: 247, distance: 8.2
click at [564, 244] on div "< i class = "fa fa-star" > </ i > < i class = "fa fa-star" > </ i > < i class =…" at bounding box center [521, 234] width 530 height 341
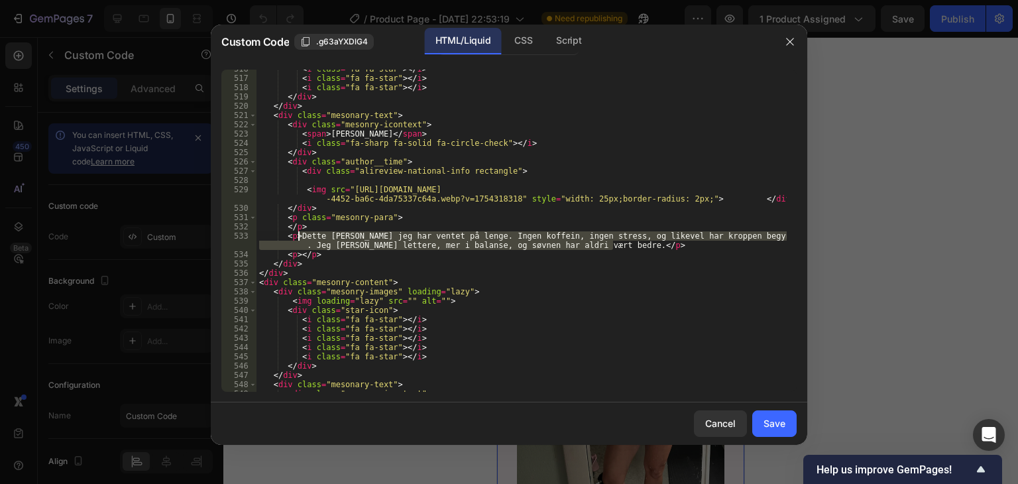
drag, startPoint x: 615, startPoint y: 244, endPoint x: 299, endPoint y: 233, distance: 316.3
click at [299, 233] on div "< i class = "fa fa-star" > </ i > < i class = "fa fa-star" > </ i > < i class =…" at bounding box center [521, 234] width 530 height 341
paste textarea "n [PERSON_NAME] duften gjør hele rutinen til en liten avslappende stund på kvel…"
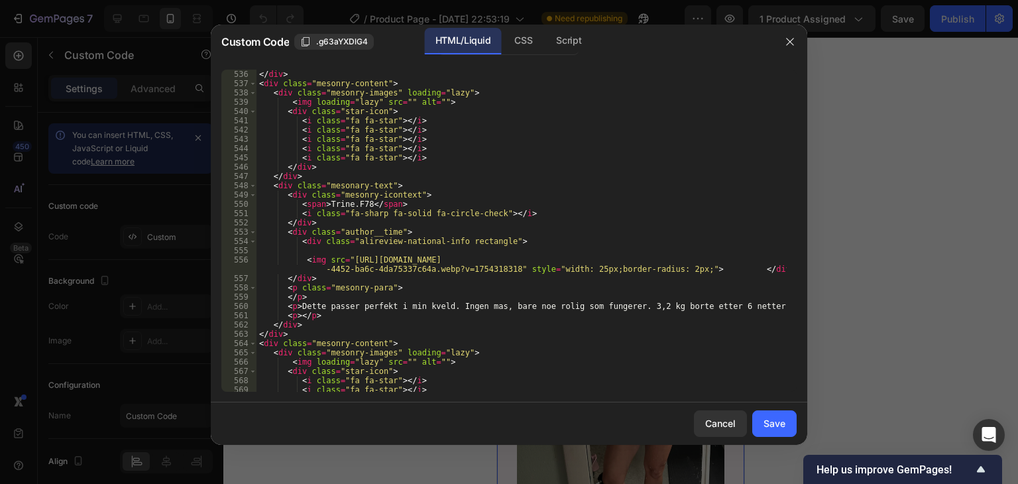
scroll to position [5368, 0]
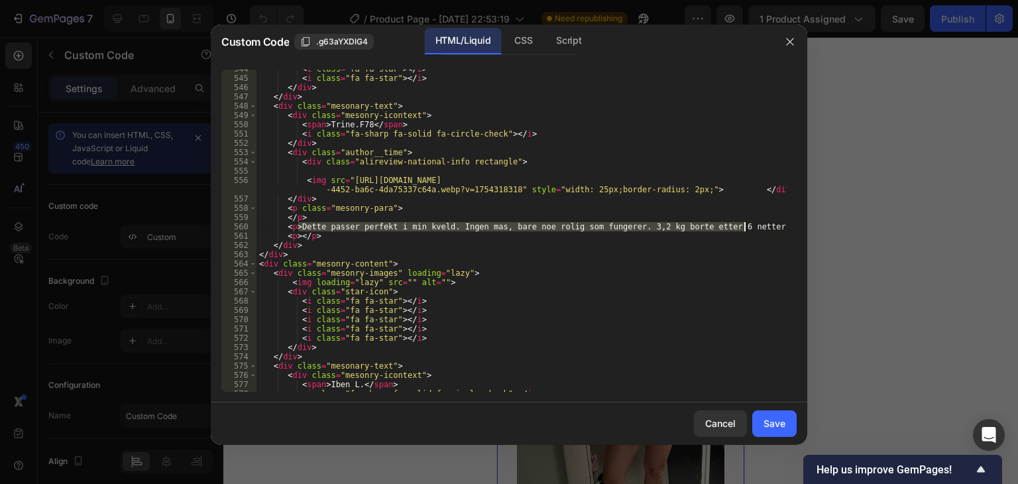
drag, startPoint x: 300, startPoint y: 226, endPoint x: 746, endPoint y: 231, distance: 446.7
click at [746, 231] on div "< i class = "fa fa-star" > </ i > < i class = "fa fa-star" > </ i > </ div > </…" at bounding box center [521, 234] width 530 height 341
paste textarea "[PERSON_NAME] trekker raskt inn uten å føles klissete"
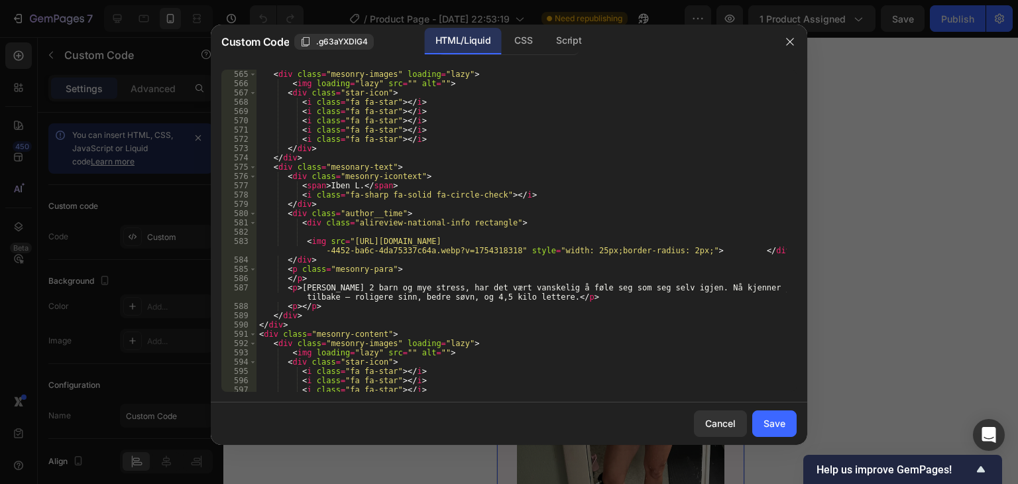
scroll to position [5607, 0]
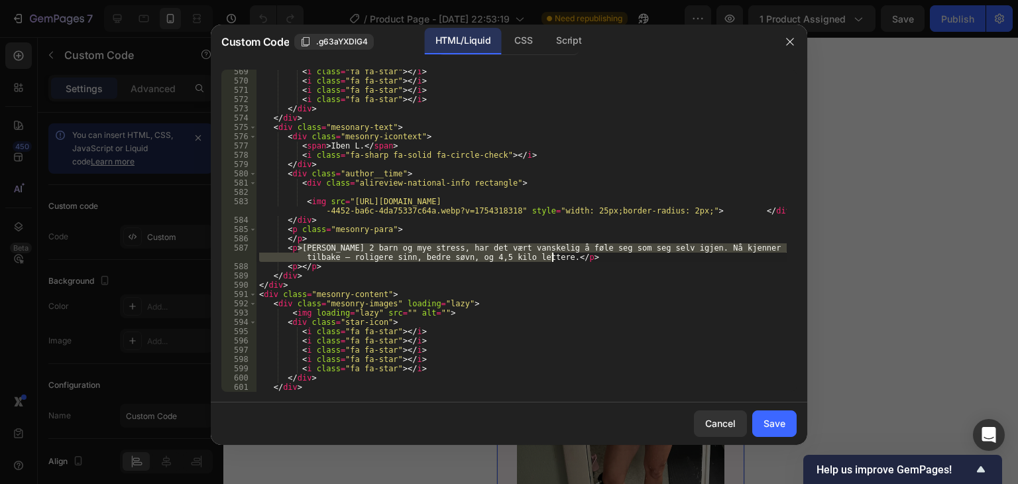
drag, startPoint x: 297, startPoint y: 248, endPoint x: 551, endPoint y: 255, distance: 254.6
click at [551, 255] on div "< i class = "fa fa-star" > </ i > < i class = "fa fa-star" > </ i > < i class =…" at bounding box center [521, 237] width 530 height 341
paste textarea "Dette føles nesten som en liten spa-behandling hjemme. Halsen, som før var tørr…"
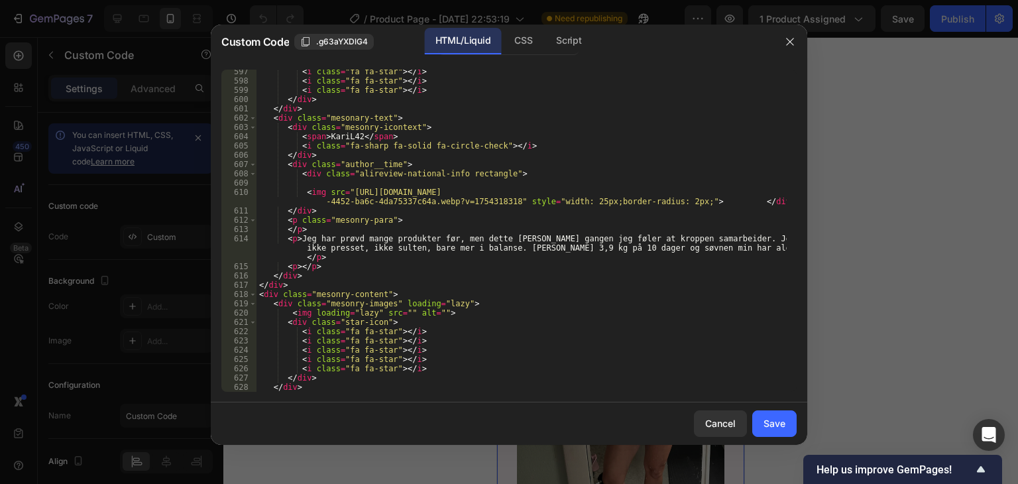
scroll to position [5885, 0]
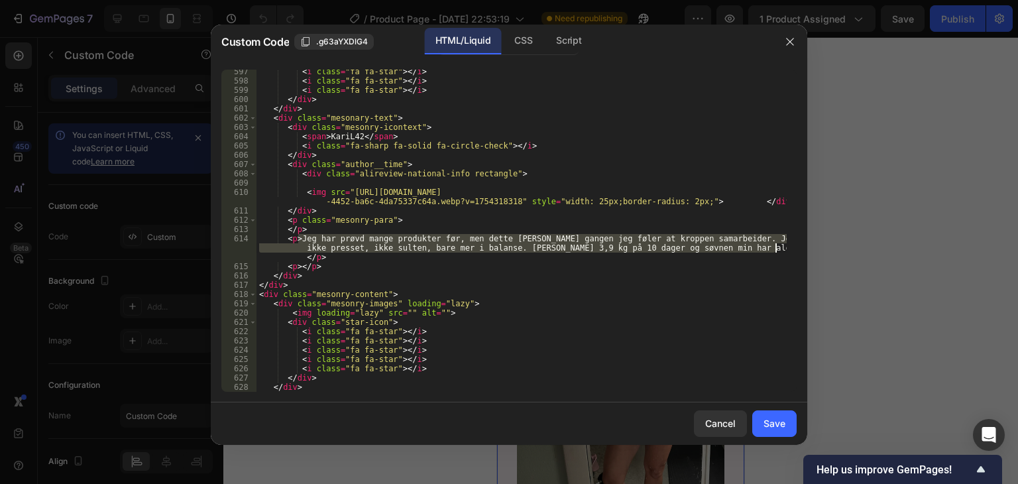
drag, startPoint x: 300, startPoint y: 237, endPoint x: 777, endPoint y: 250, distance: 477.4
click at [777, 250] on div "< i class = "fa fa-star" > </ i > < i class = "fa fa-star" > </ i > < i class =…" at bounding box center [521, 237] width 530 height 341
paste textarea "[PERSON_NAME] trekker raskt inn, og massasjehodet ligger godt i hånden. Jeg lik…"
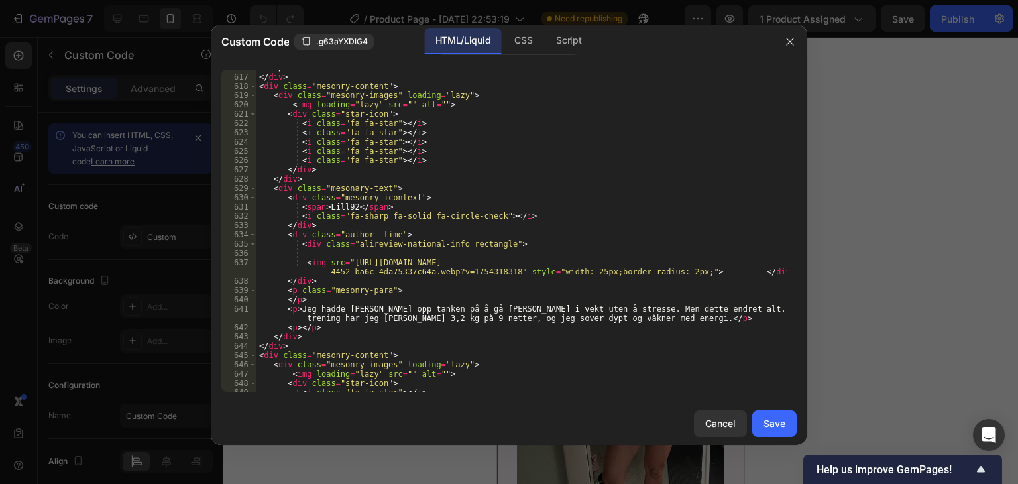
scroll to position [6203, 0]
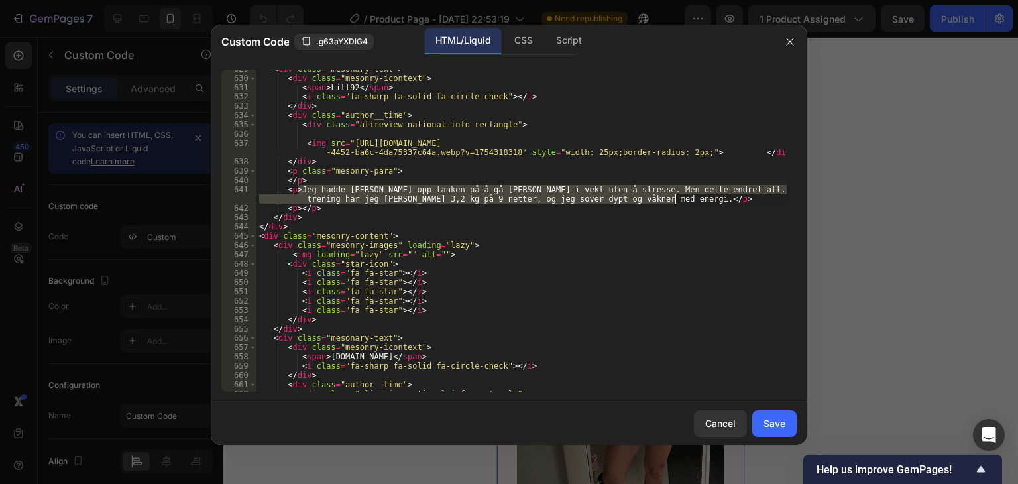
drag, startPoint x: 298, startPoint y: 189, endPoint x: 674, endPoint y: 200, distance: 375.9
click at [674, 200] on div "< div class = "mesonary-text" > < div class = "mesonry-icontext" > < span > Lil…" at bounding box center [521, 234] width 530 height 341
paste textarea "Bare noen uker ga tydelig fastere hals"
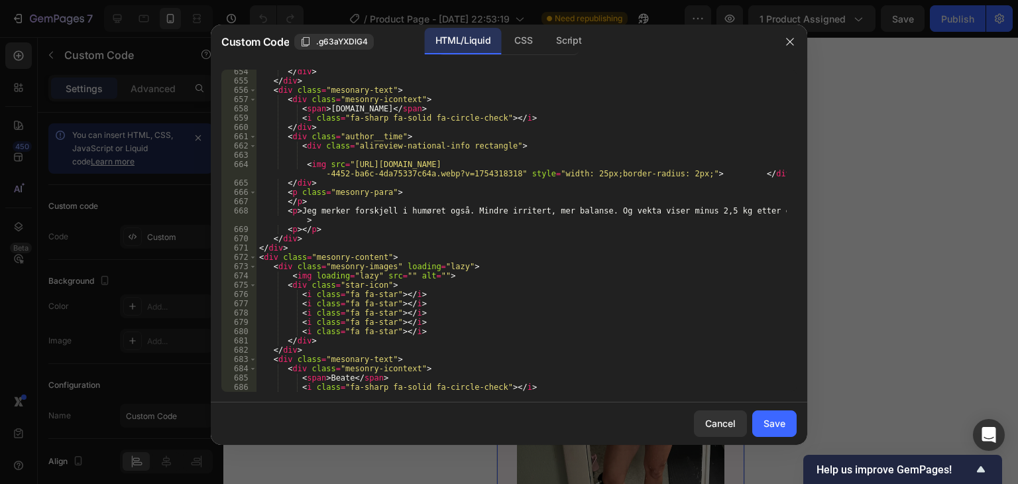
scroll to position [6442, 0]
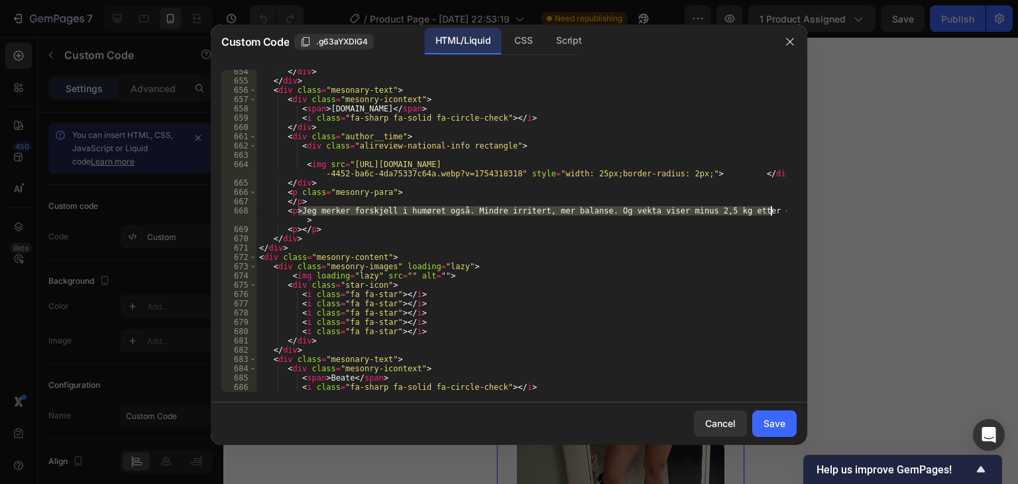
drag, startPoint x: 299, startPoint y: 212, endPoint x: 771, endPoint y: 209, distance: 472.5
click at [771, 209] on div "</ div > </ div > < div class = "mesonary-text" > < div class = "mesonry-iconte…" at bounding box center [521, 237] width 530 height 341
paste textarea "har prøvd så mange produkter, men ingenting har [PERSON_NAME] tydelige resultat…"
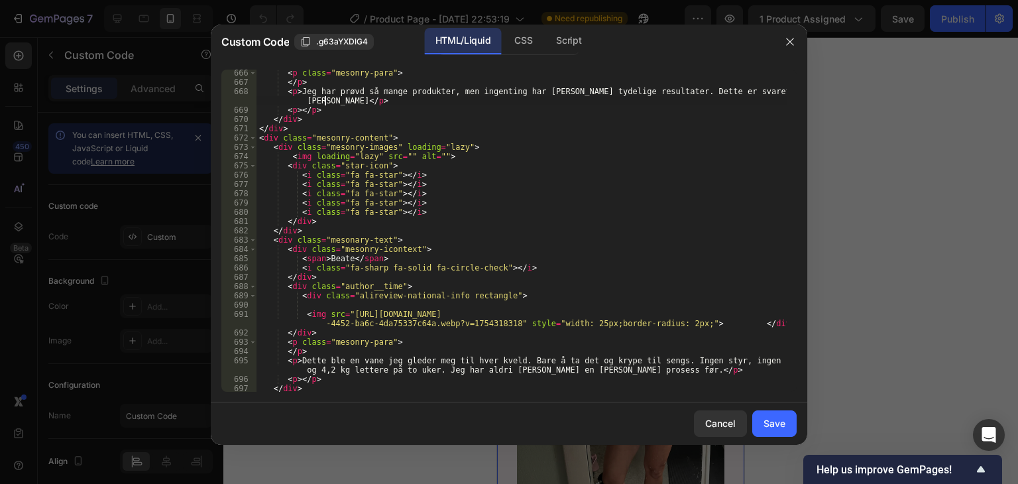
scroll to position [6680, 0]
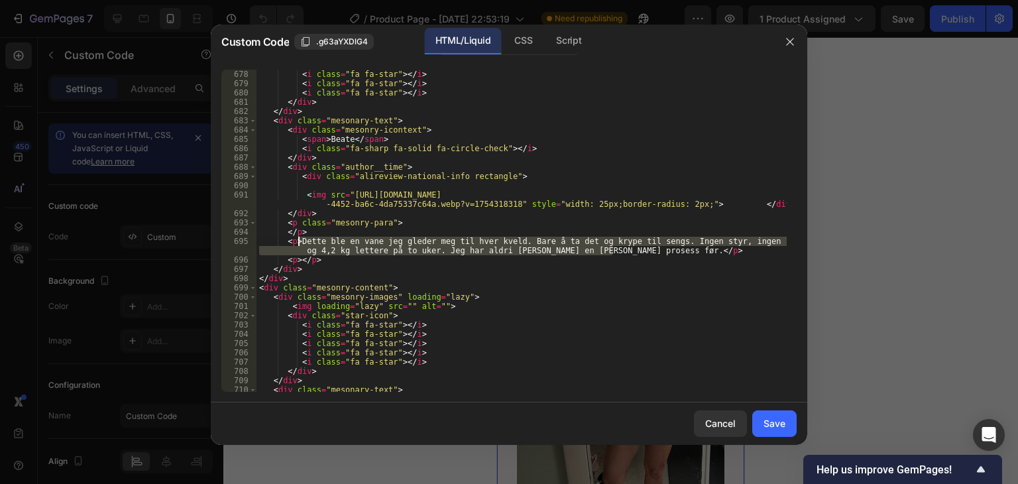
drag, startPoint x: 615, startPoint y: 251, endPoint x: 300, endPoint y: 239, distance: 315.7
click at [300, 239] on div "< i class = "fa fa-star" > </ i > < i class = "fa fa-star" > </ i > < i class =…" at bounding box center [521, 240] width 530 height 341
paste textarea "Hver kveld når jeg påfører og masserer, føles det som en liten gave til meg sel…"
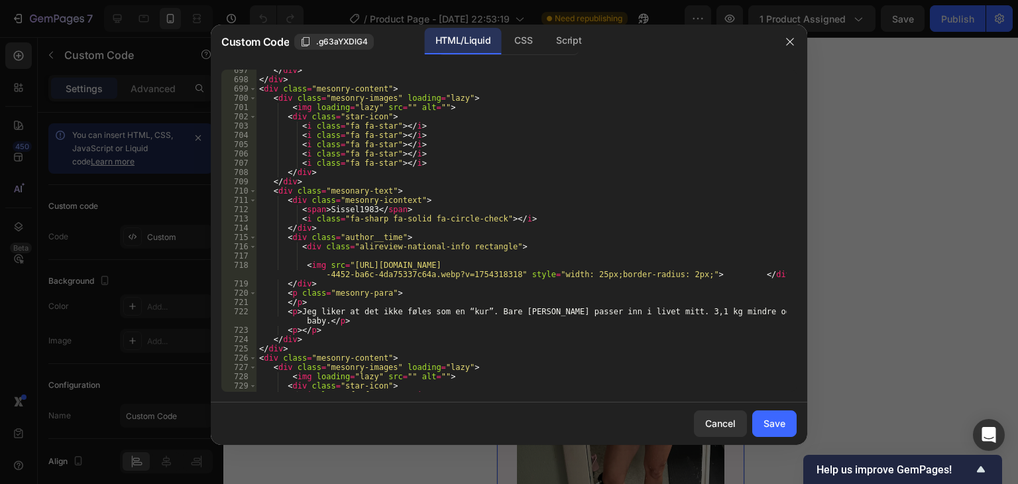
scroll to position [6959, 0]
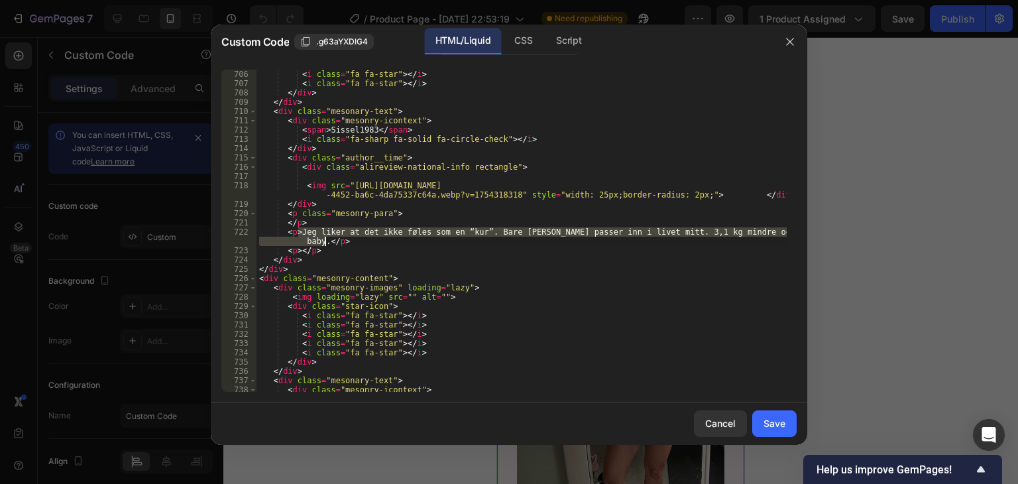
drag, startPoint x: 299, startPoint y: 231, endPoint x: 323, endPoint y: 242, distance: 26.7
click at [323, 242] on div "< i class = "fa fa-star" > </ i > < i class = "fa fa-star" > </ i > </ div > </…" at bounding box center [521, 240] width 530 height 341
paste textarea "Når jeg tar bilder fra siden, merker jeg at halsen ser mye fastere ut enn tidli…"
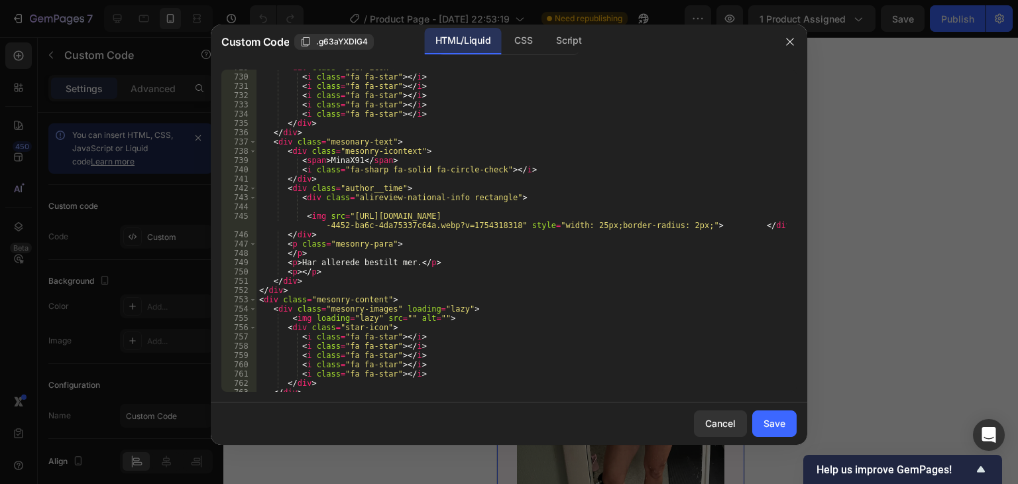
scroll to position [7197, 0]
drag, startPoint x: 408, startPoint y: 262, endPoint x: 297, endPoint y: 260, distance: 111.3
click at [297, 260] on div "< div class = "star-icon" > < i class = "fa fa-star" > </ i > < i class = "fa f…" at bounding box center [521, 233] width 530 height 341
paste textarea "Den [PERSON_NAME] duften gjør rutinen avslappende 🌸"
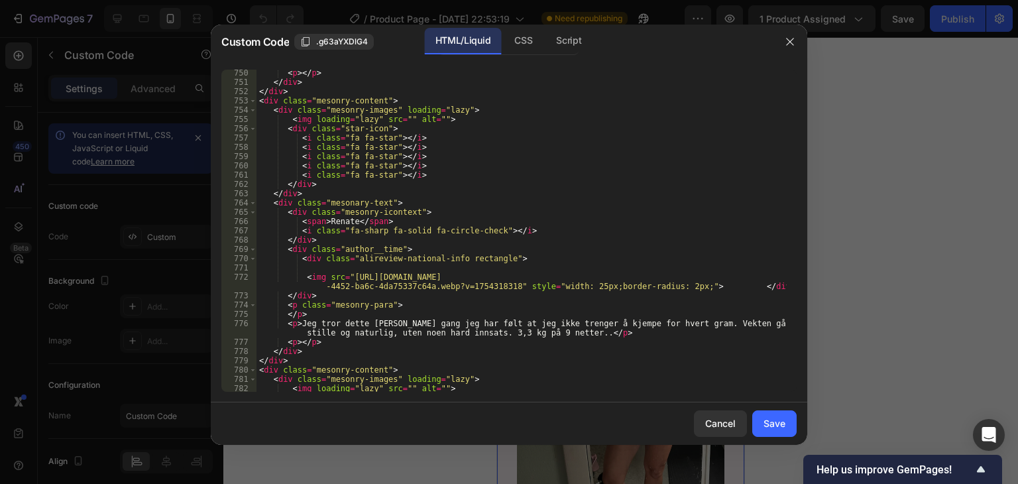
scroll to position [7436, 0]
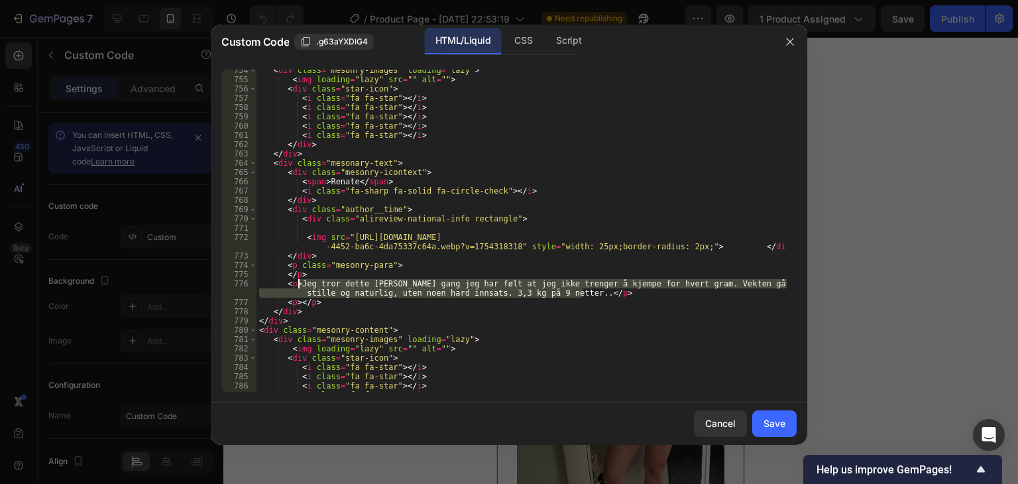
drag, startPoint x: 581, startPoint y: 292, endPoint x: 299, endPoint y: 286, distance: 281.7
click at [299, 286] on div "< div class = "mesonry-images" loading = "lazy" > < img loading = "lazy" src = …" at bounding box center [521, 236] width 530 height 341
paste textarea "er 45 år, [PERSON_NAME] min begynte å avsløre alderen. Nå føles den strammere, …"
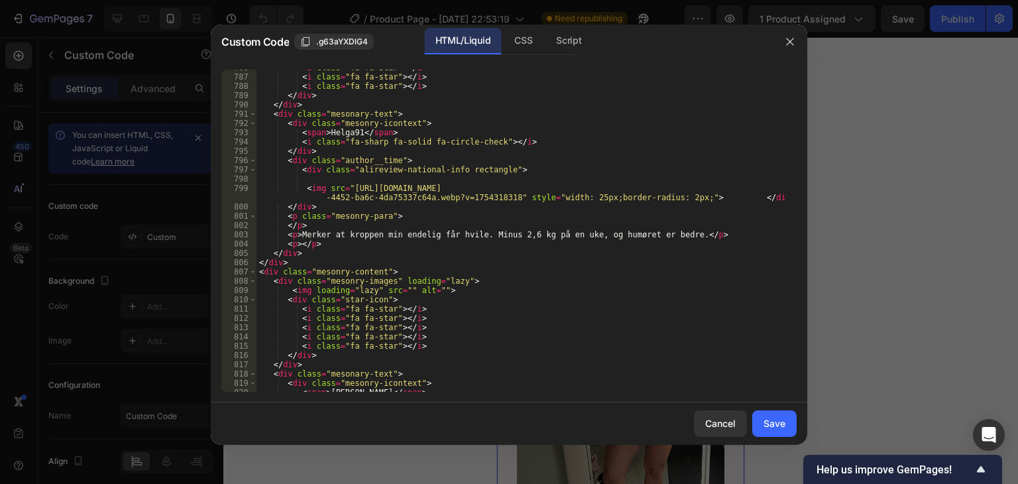
scroll to position [7714, 0]
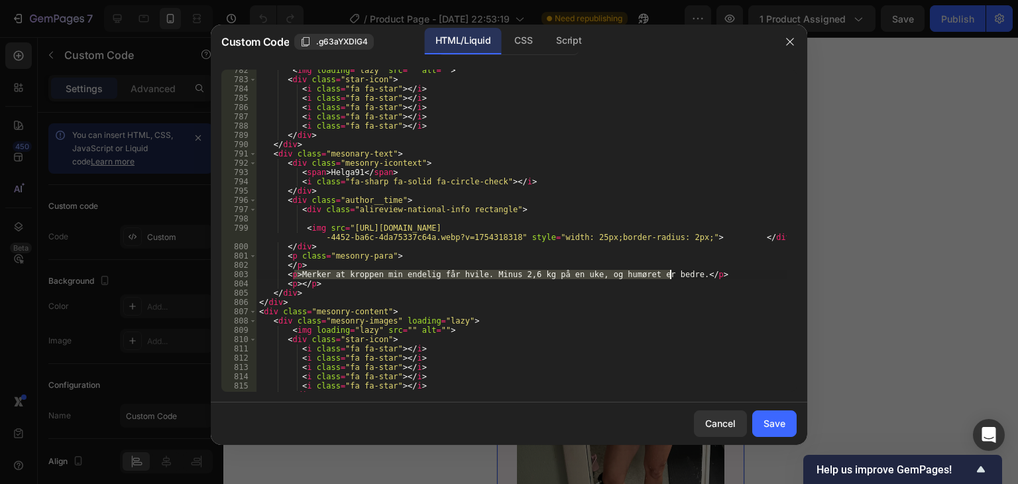
drag, startPoint x: 295, startPoint y: 273, endPoint x: 670, endPoint y: 276, distance: 375.1
click at [670, 276] on div "< img loading = "lazy" src = "" alt = "" > < div class = "star-icon" > < i clas…" at bounding box center [521, 236] width 530 height 341
paste textarea "Jeg hadde ikke store forventninger, men resultatene overrasket meg. Halsen ser …"
click at [506, 274] on div "< img loading = "lazy" src = "" alt = "" > < div class = "star-icon" > < i clas…" at bounding box center [521, 231] width 530 height 322
drag, startPoint x: 299, startPoint y: 274, endPoint x: 668, endPoint y: 272, distance: 369.1
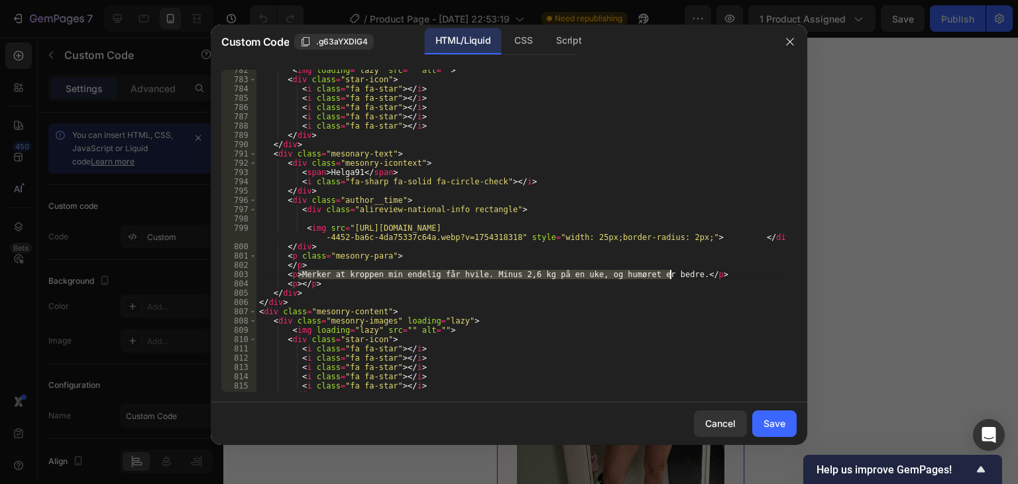
click at [668, 272] on div "< img loading = "lazy" src = "" alt = "" > < div class = "star-icon" > < i clas…" at bounding box center [521, 236] width 530 height 341
paste textarea "Jeg hadde ikke store forventninger, men resultatene overrasket meg. Halsen ser …"
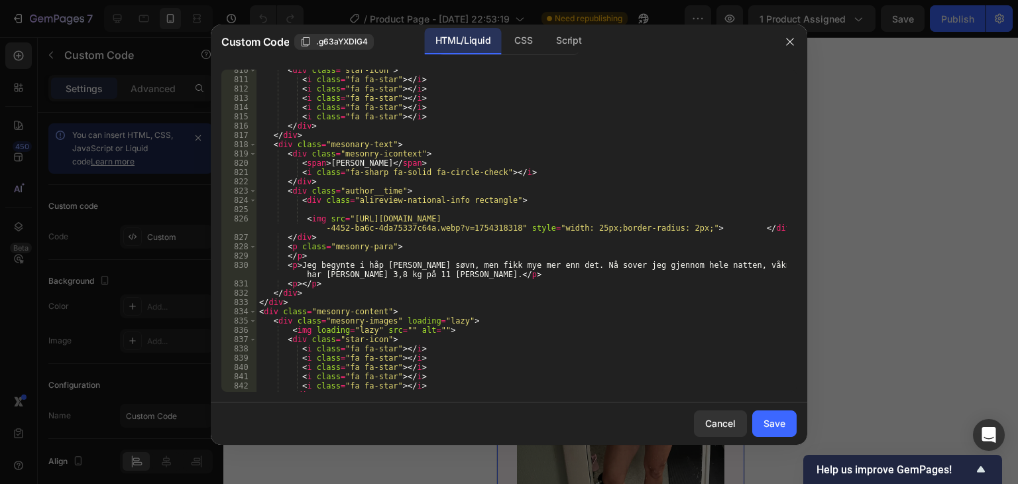
scroll to position [7993, 0]
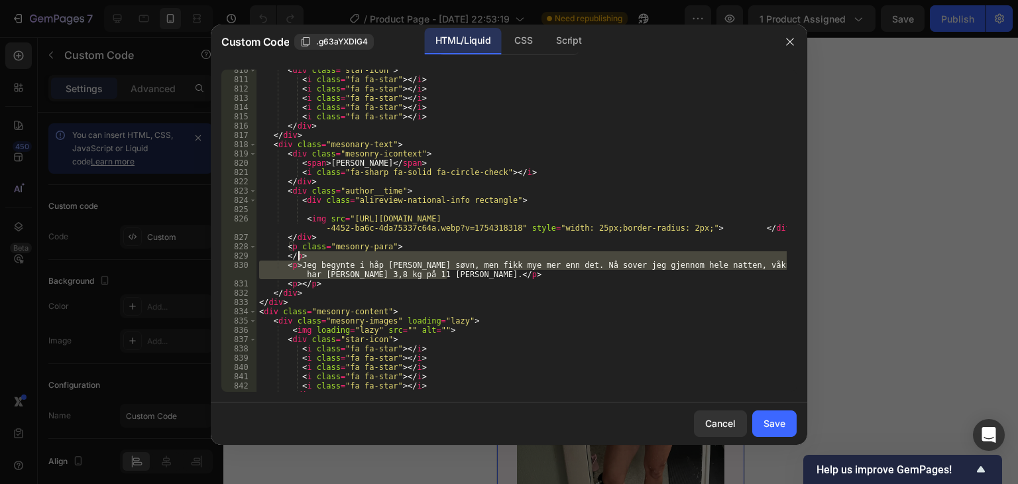
drag, startPoint x: 445, startPoint y: 274, endPoint x: 300, endPoint y: 260, distance: 145.9
click at [300, 260] on div "< div class = "star-icon" > < i class = "fa fa-star" > </ i > < i class = "fa f…" at bounding box center [521, 236] width 530 height 341
click at [303, 260] on div "< div class = "star-icon" > < i class = "fa fa-star" > </ i > < i class = "fa f…" at bounding box center [521, 231] width 530 height 322
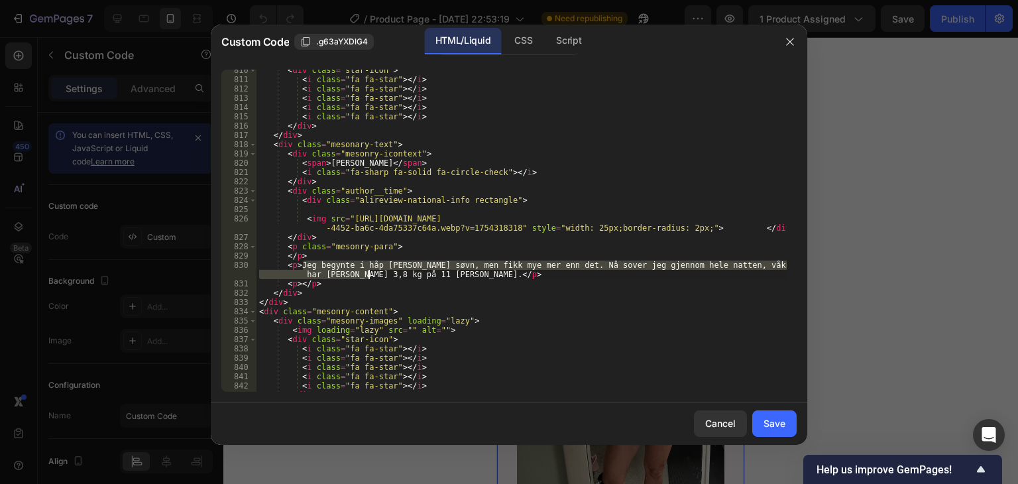
drag, startPoint x: 302, startPoint y: 266, endPoint x: 366, endPoint y: 270, distance: 64.4
click at [366, 270] on div "< div class = "star-icon" > < i class = "fa fa-star" > </ i > < i class = "fa f…" at bounding box center [521, 236] width 530 height 341
click at [358, 273] on div "< div class = "star-icon" > < i class = "fa fa-star" > </ i > < i class = "fa f…" at bounding box center [521, 231] width 530 height 322
drag, startPoint x: 300, startPoint y: 264, endPoint x: 447, endPoint y: 273, distance: 148.1
click at [447, 273] on div "< div class = "star-icon" > < i class = "fa fa-star" > </ i > < i class = "fa f…" at bounding box center [521, 236] width 530 height 341
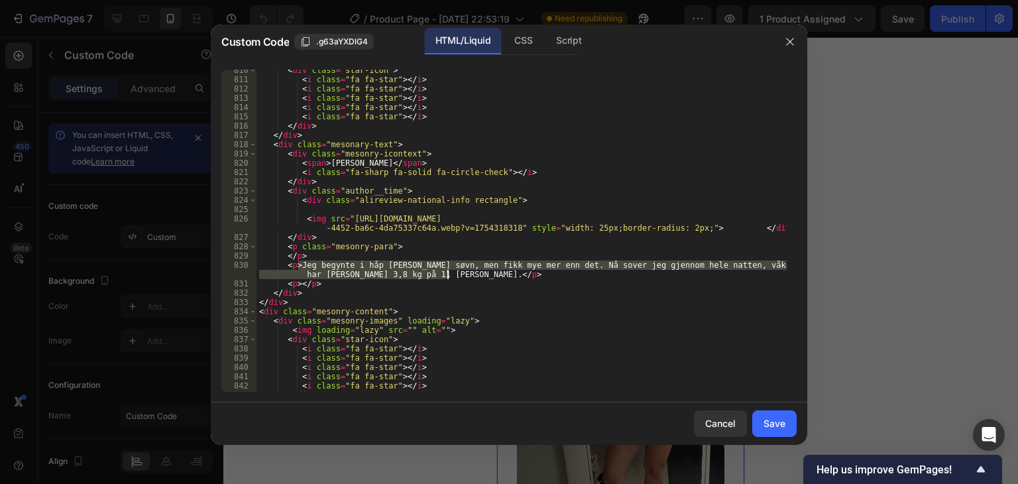
paste textarea "er glad jeg [PERSON_NAME] en krem som virkelig hjelper [PERSON_NAME]"
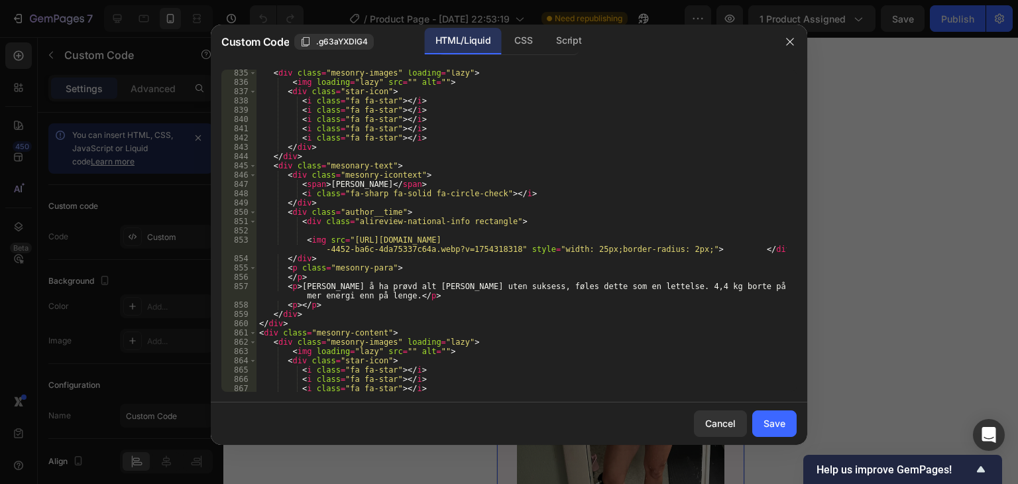
scroll to position [8271, 0]
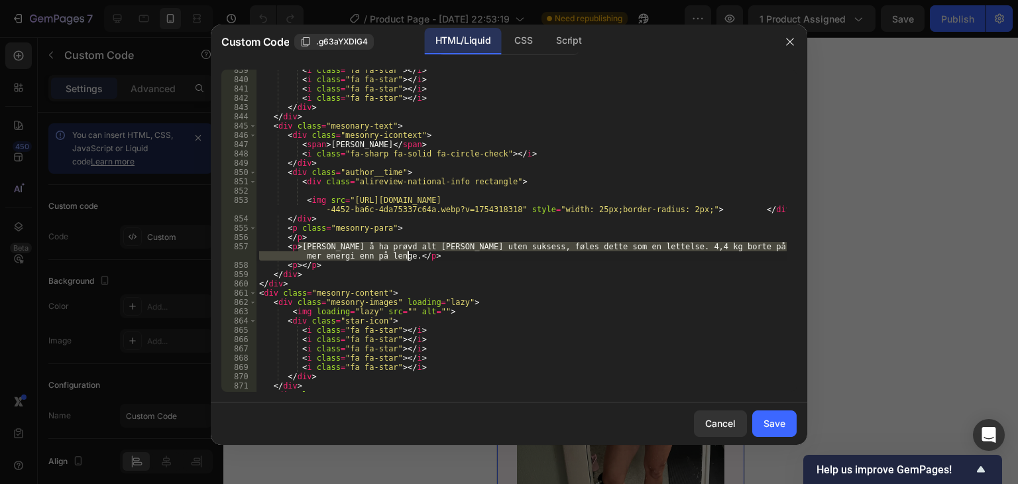
drag, startPoint x: 298, startPoint y: 245, endPoint x: 408, endPoint y: 255, distance: 110.5
click at [408, 255] on div "< i class = "fa fa-star" > </ i > < i class = "fa fa-star" > </ i > < i class =…" at bounding box center [521, 236] width 530 height 341
paste textarea "Jeg kan bare si én ting: «Jeg er overbegeistret!» [PERSON_NAME] som en gang var…"
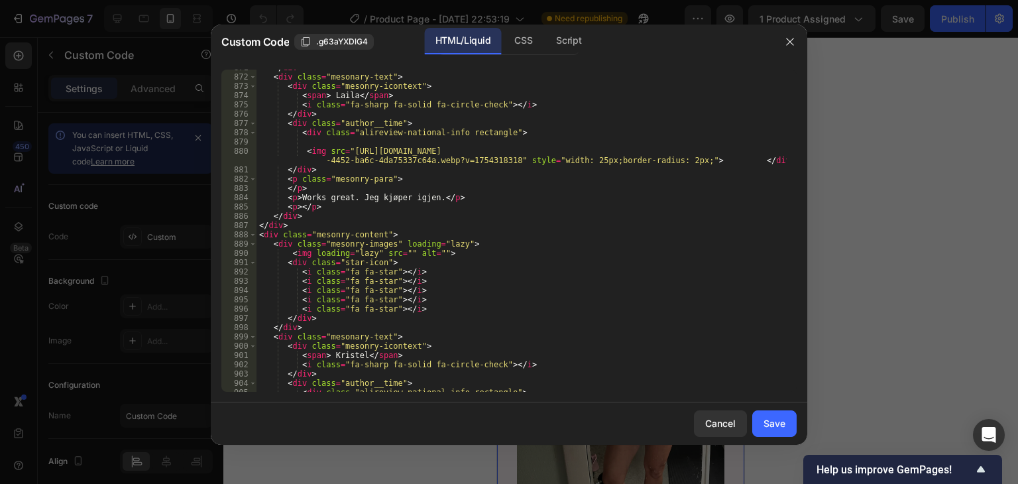
scroll to position [8629, 0]
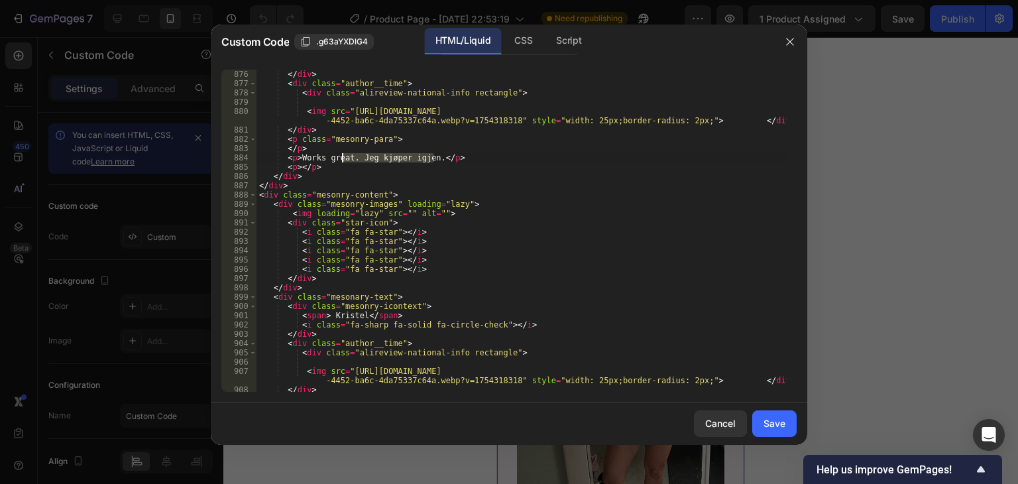
drag, startPoint x: 435, startPoint y: 157, endPoint x: 344, endPoint y: 160, distance: 90.8
click at [344, 160] on div "</ div > < div class = "author__time" > < div class = "alireview-national-info …" at bounding box center [521, 240] width 530 height 341
drag, startPoint x: 297, startPoint y: 159, endPoint x: 432, endPoint y: 160, distance: 135.2
click at [432, 160] on div "</ div > < div class = "author__time" > < div class = "alireview-national-info …" at bounding box center [521, 240] width 530 height 341
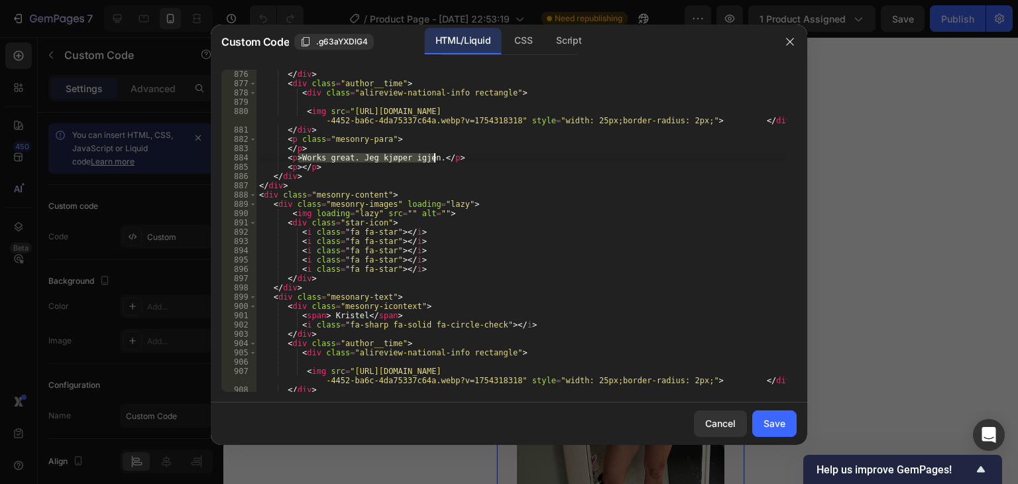
paste textarea "Jeg liker spesielt at huden føles silkemyk og fuktet hele dagen. Ikke klissete …"
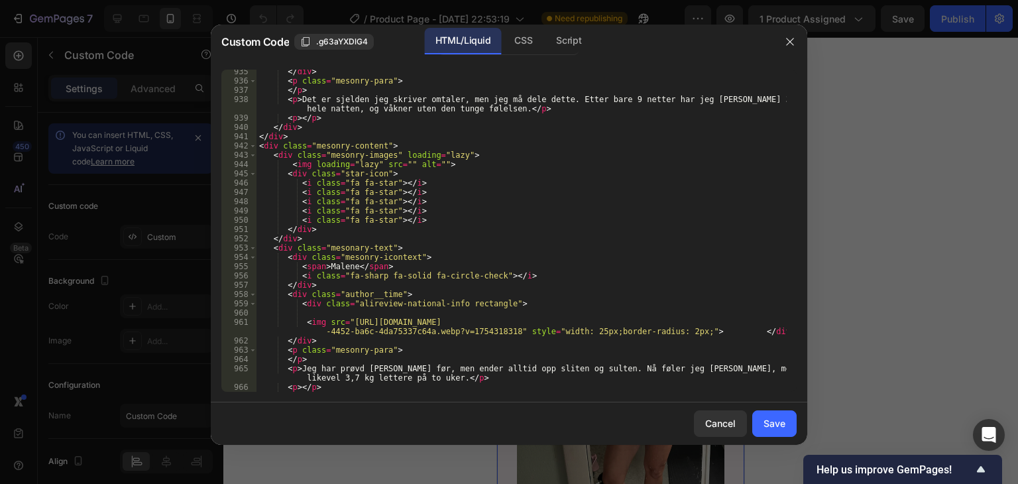
scroll to position [9146, 0]
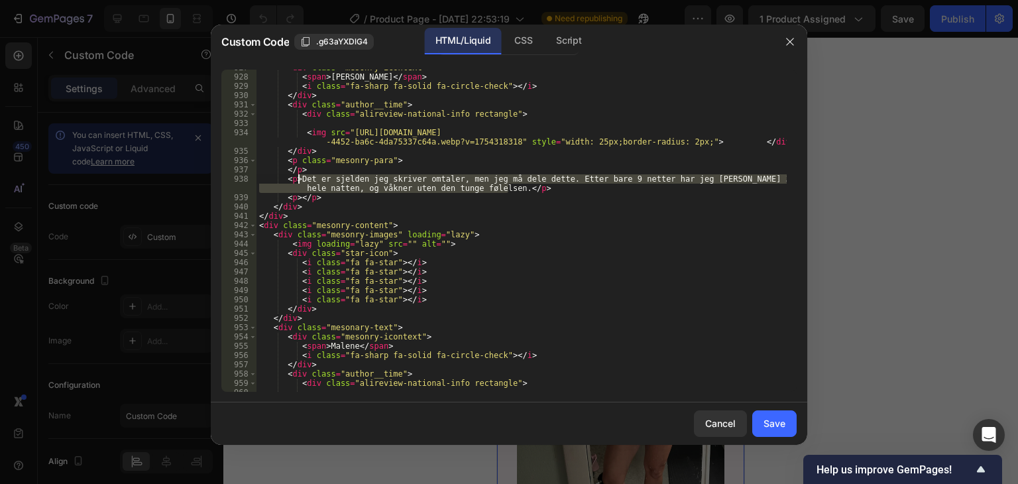
drag, startPoint x: 510, startPoint y: 191, endPoint x: 299, endPoint y: 181, distance: 211.6
click at [299, 181] on div "< div class = "mesonry-icontext" > < span > [PERSON_NAME] </ span > < i class =…" at bounding box center [521, 233] width 530 height 341
paste textarea "Hver kveld tar jeg to–tre minutter for å pleie halsen min. Det er så verdt det …"
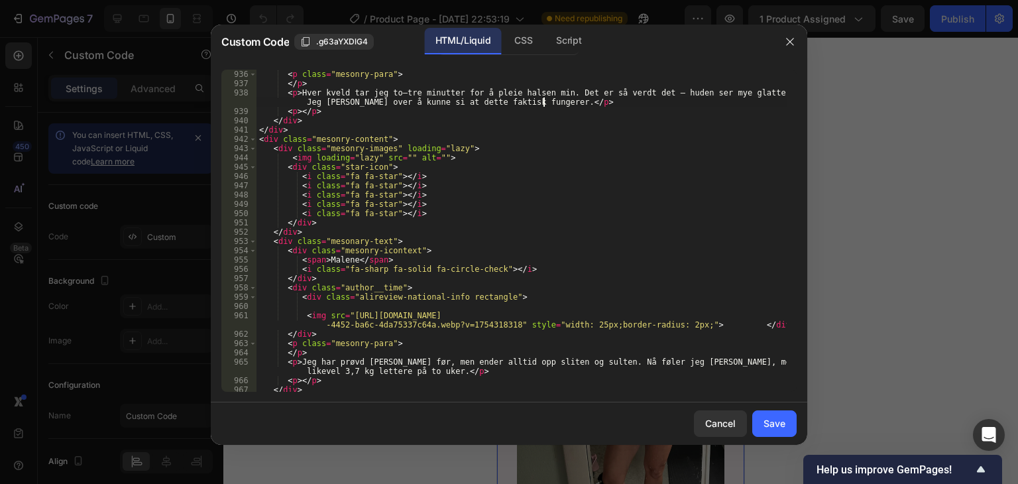
scroll to position [9299, 0]
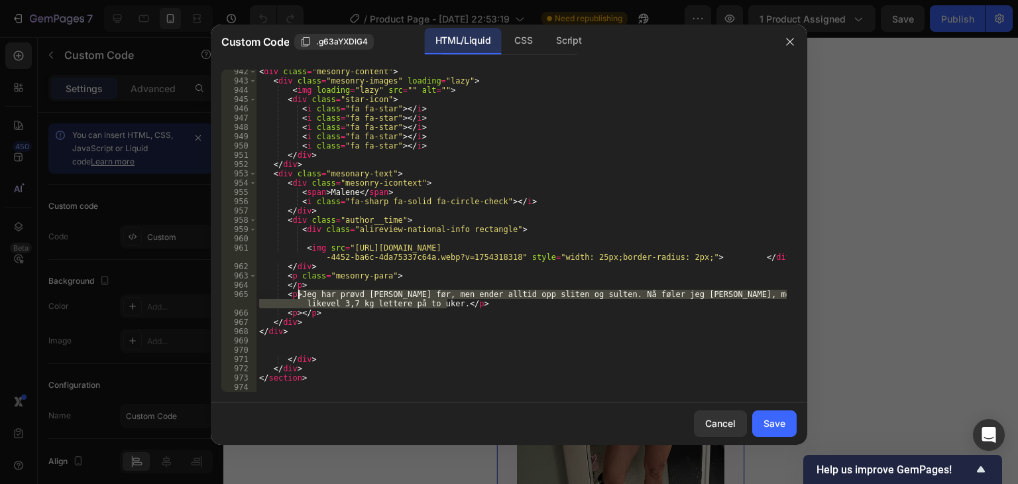
drag, startPoint x: 449, startPoint y: 303, endPoint x: 299, endPoint y: 291, distance: 150.3
click at [299, 291] on div "< div class = "mesonry-content" > < div class = "mesonry-images" loading = "laz…" at bounding box center [521, 237] width 530 height 341
paste textarea "kan bare si én ting: «Jeg er overbegeistret!» [PERSON_NAME] som en gang var et …"
type textarea "<p>Jeg kan bare si én ting: «Jeg er overbegeistret!» [PERSON_NAME] som en gang …"
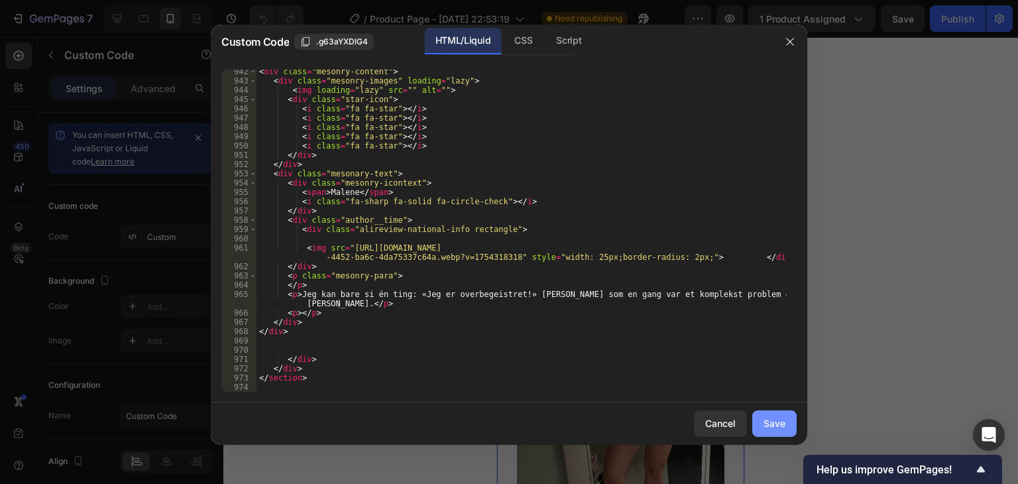
click at [779, 420] on div "Save" at bounding box center [774, 423] width 22 height 14
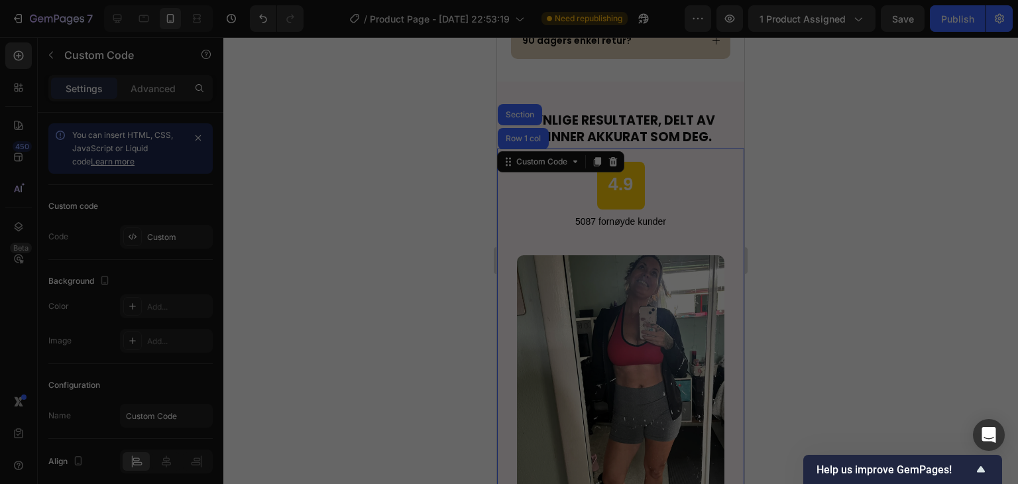
scroll to position [0, 0]
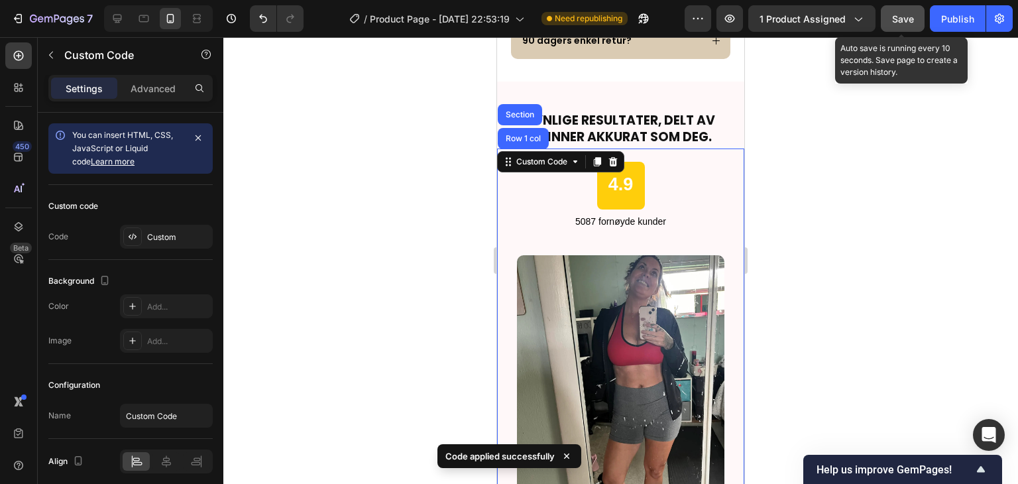
click at [907, 21] on span "Save" at bounding box center [903, 18] width 22 height 11
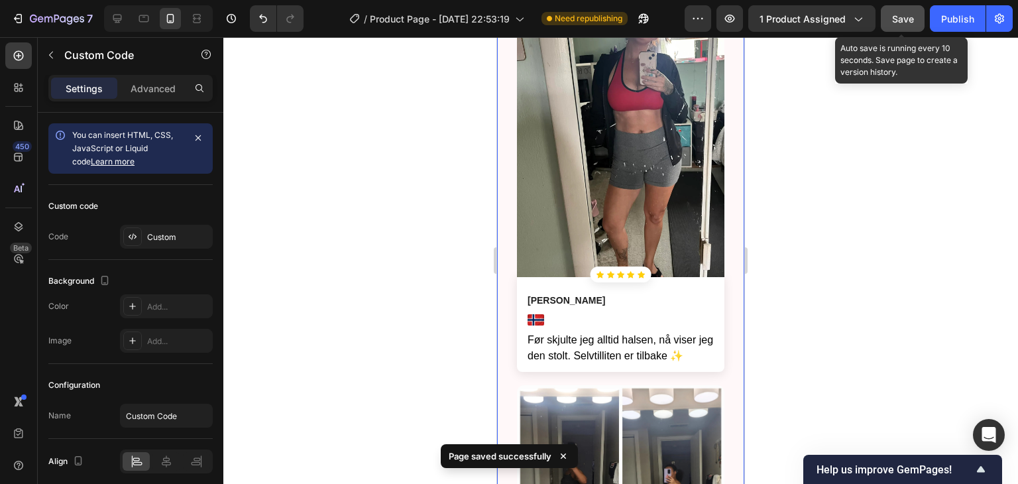
scroll to position [2717, 0]
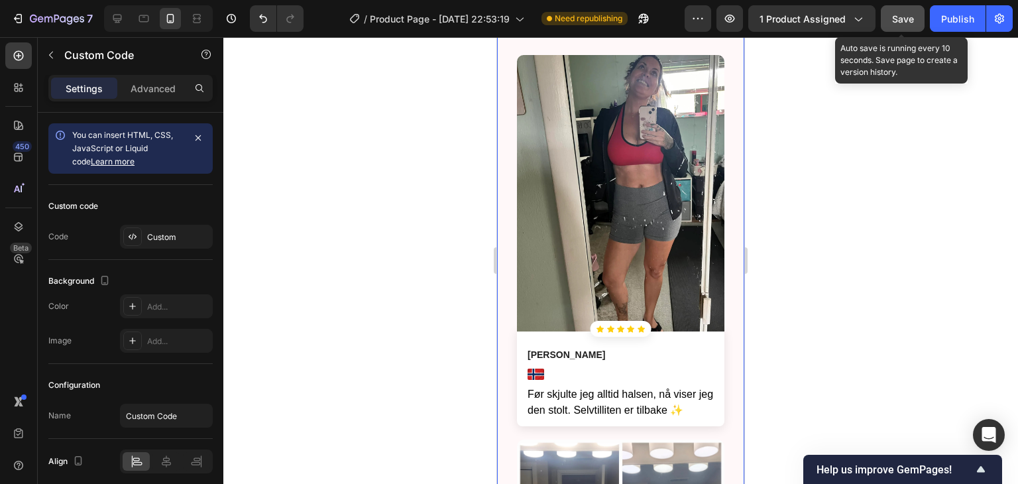
click at [632, 218] on img at bounding box center [620, 193] width 207 height 276
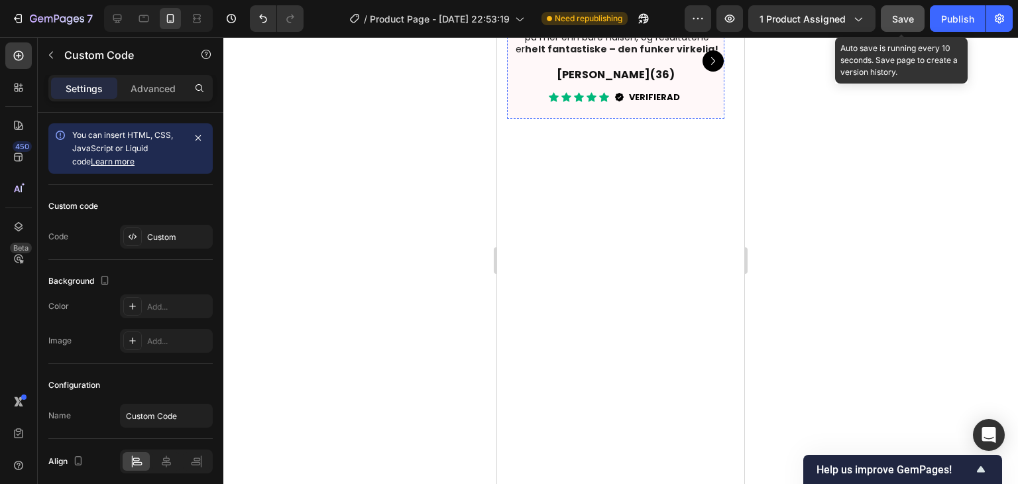
scroll to position [2131, 0]
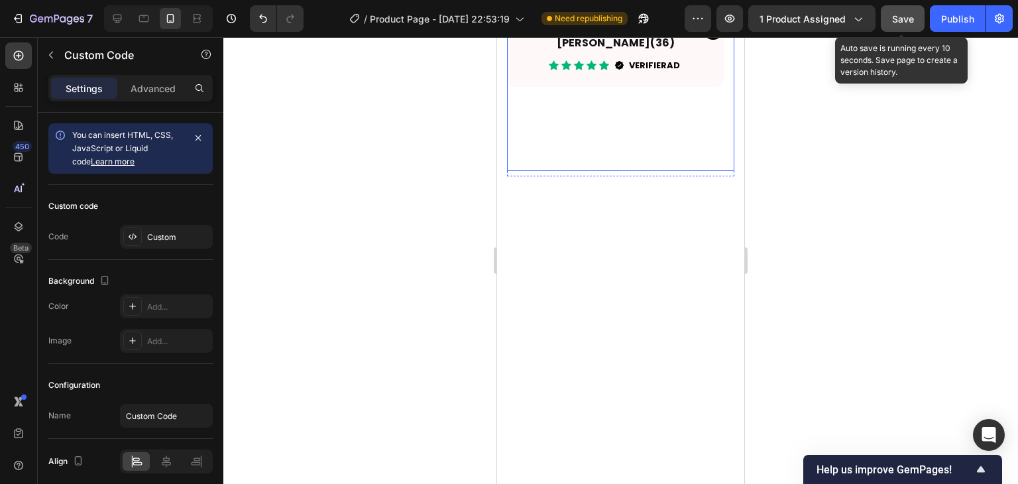
click at [705, 37] on icon "Carousel Next Arrow" at bounding box center [713, 29] width 16 height 16
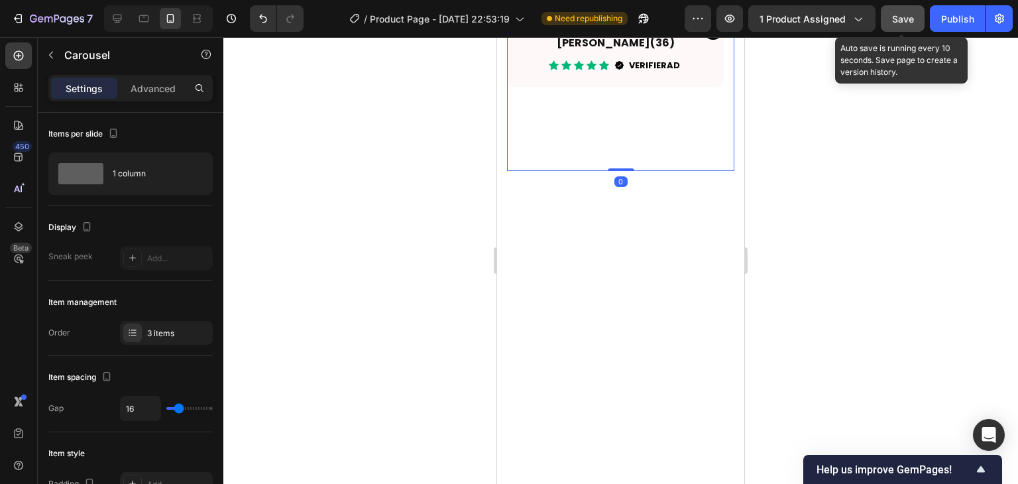
click at [703, 40] on button "Carousel Next Arrow" at bounding box center [712, 29] width 21 height 21
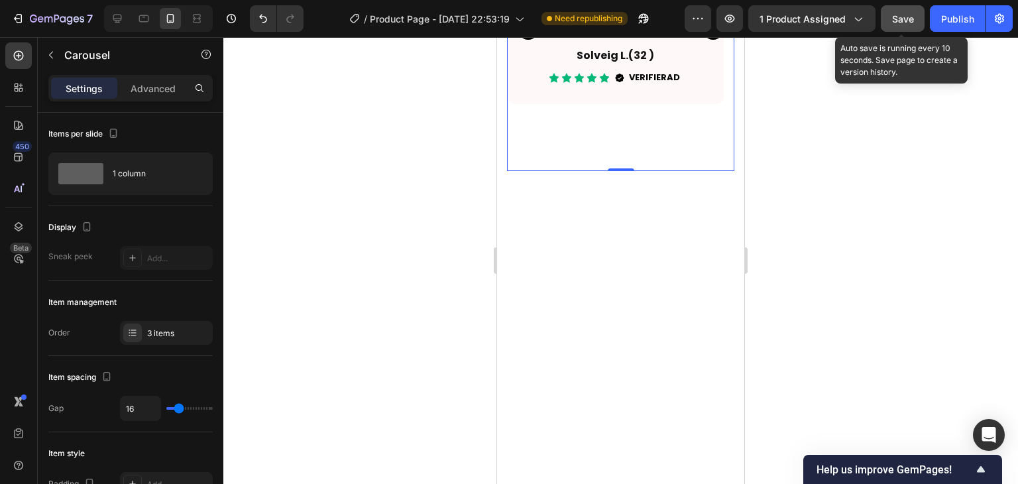
click at [705, 37] on icon "Carousel Next Arrow" at bounding box center [713, 29] width 16 height 16
click at [708, 37] on icon "Carousel Next Arrow" at bounding box center [713, 29] width 16 height 16
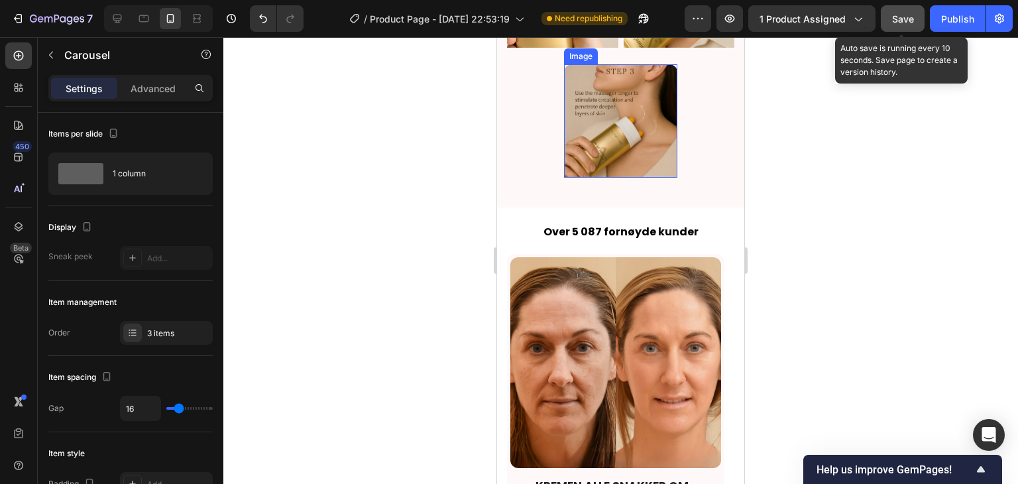
scroll to position [2518, 0]
